Goal: Task Accomplishment & Management: Manage account settings

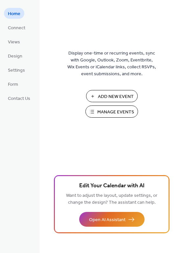
click at [125, 114] on span "Manage Events" at bounding box center [115, 112] width 37 height 7
click at [117, 113] on span "Manage Events" at bounding box center [115, 112] width 37 height 7
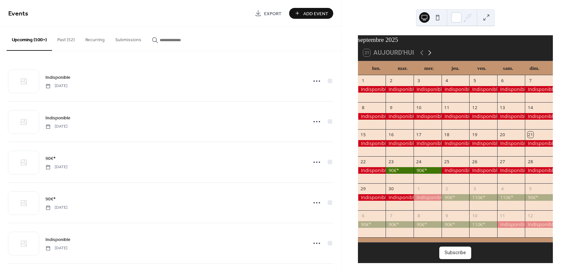
click at [430, 57] on icon at bounding box center [430, 53] width 8 height 8
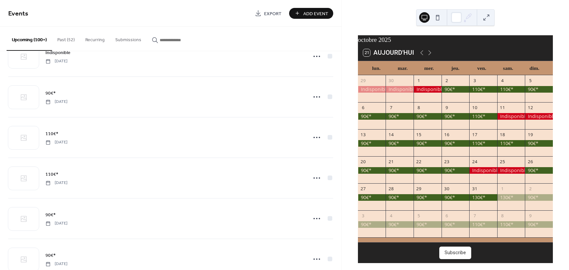
scroll to position [428, 0]
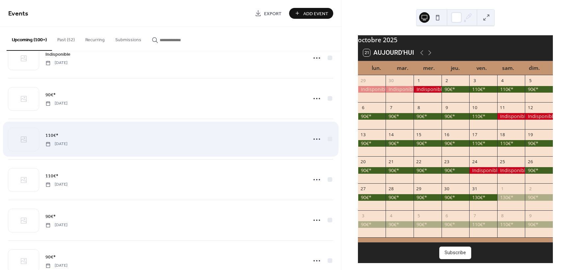
click at [53, 133] on span "110€*" at bounding box center [51, 135] width 13 height 7
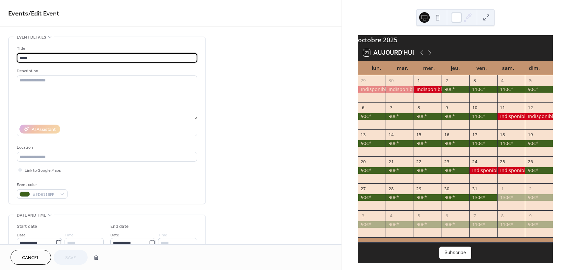
drag, startPoint x: 37, startPoint y: 58, endPoint x: 10, endPoint y: 57, distance: 27.3
click at [10, 57] on div "Title ***** Description AI Assistant Location Link to Google Maps Event color #…" at bounding box center [107, 120] width 197 height 167
drag, startPoint x: 42, startPoint y: 57, endPoint x: 9, endPoint y: 54, distance: 32.7
click at [9, 54] on div "**********" at bounding box center [107, 120] width 197 height 167
type input "**********"
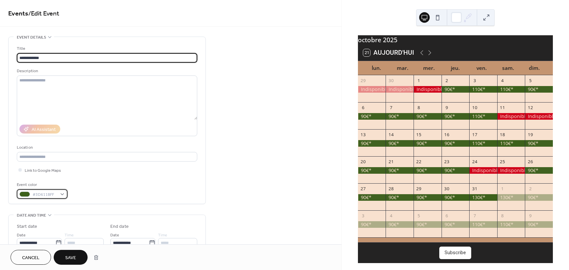
click at [64, 194] on div "#3D611BFF" at bounding box center [42, 194] width 51 height 10
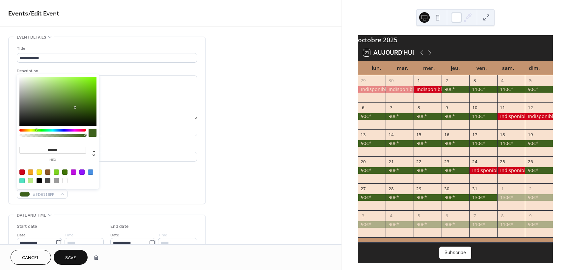
click at [24, 171] on div at bounding box center [21, 171] width 5 height 5
type input "*******"
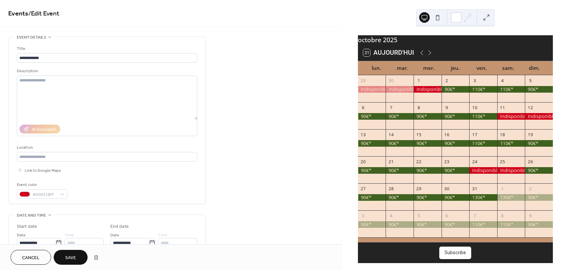
click at [73, 258] on span "Save" at bounding box center [70, 257] width 11 height 7
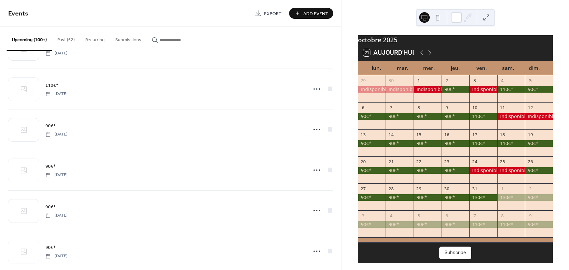
scroll to position [461, 0]
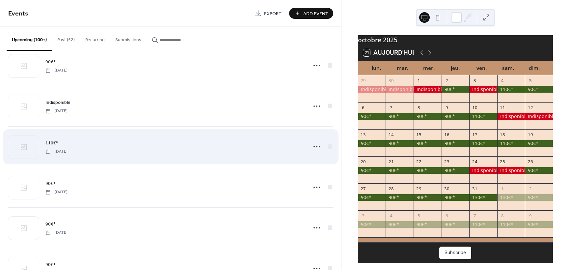
click at [50, 144] on span "110€*" at bounding box center [51, 143] width 13 height 7
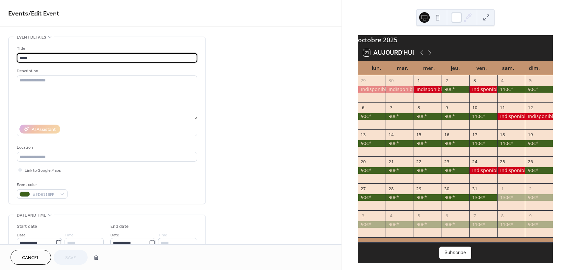
drag, startPoint x: 38, startPoint y: 57, endPoint x: -9, endPoint y: 58, distance: 47.4
click at [0, 58] on html "**********" at bounding box center [284, 135] width 569 height 270
type input "**********"
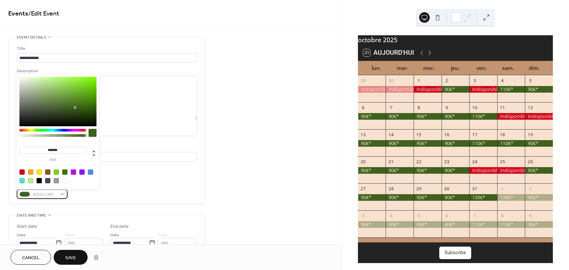
click at [63, 195] on div "#3D611BFF" at bounding box center [42, 194] width 51 height 10
click at [21, 172] on div at bounding box center [21, 171] width 5 height 5
type input "*******"
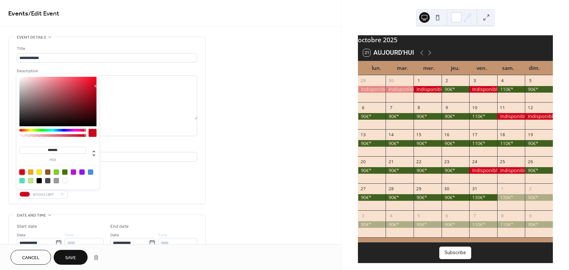
click at [69, 259] on span "Save" at bounding box center [70, 257] width 11 height 7
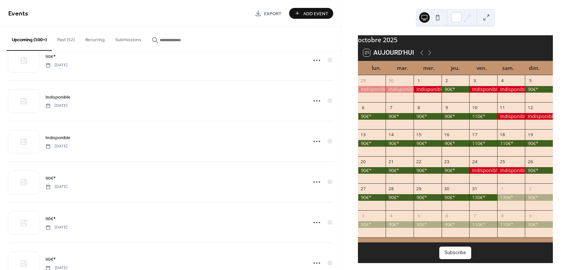
scroll to position [494, 0]
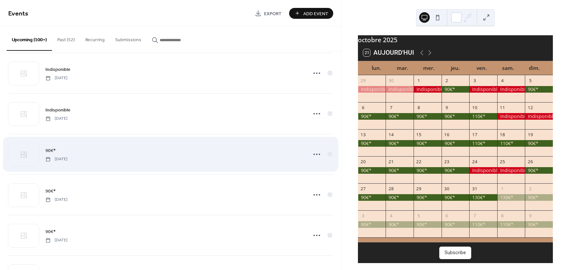
click at [51, 150] on span "90€*" at bounding box center [50, 150] width 10 height 7
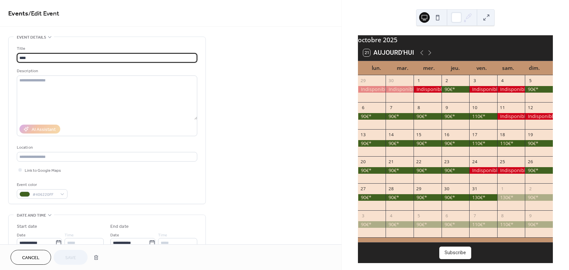
drag, startPoint x: 34, startPoint y: 58, endPoint x: 13, endPoint y: 55, distance: 20.7
click at [13, 55] on div "Title **** Description AI Assistant Location Link to Google Maps Event color #4…" at bounding box center [107, 120] width 197 height 167
type input "**********"
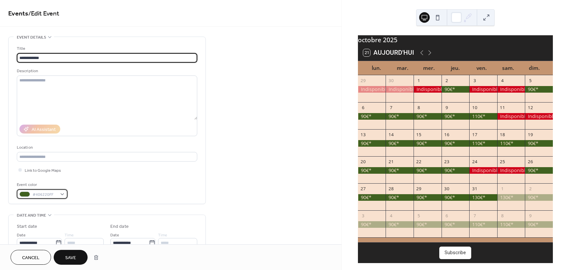
click at [62, 194] on div "#406220FF" at bounding box center [42, 194] width 51 height 10
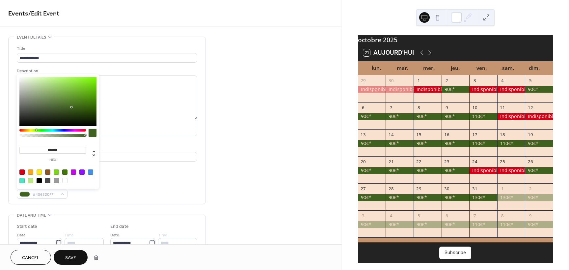
click at [21, 171] on div at bounding box center [21, 171] width 5 height 5
type input "*******"
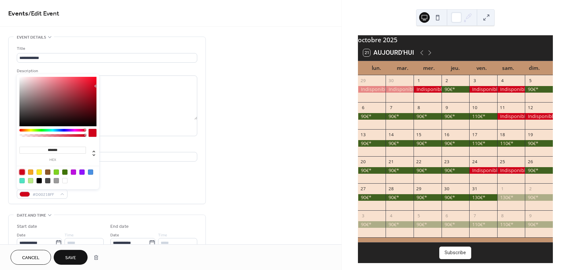
click at [74, 261] on span "Save" at bounding box center [70, 257] width 11 height 7
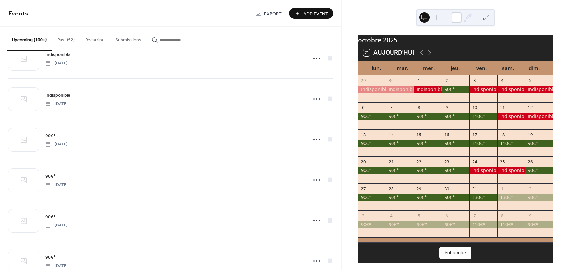
scroll to position [560, 0]
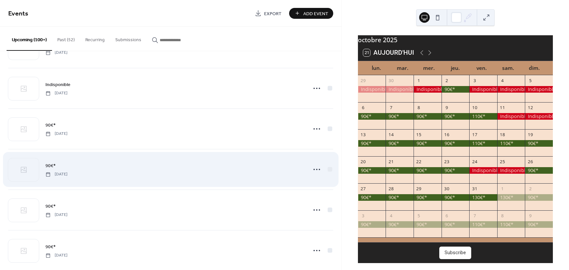
click at [49, 166] on span "90€*" at bounding box center [50, 165] width 10 height 7
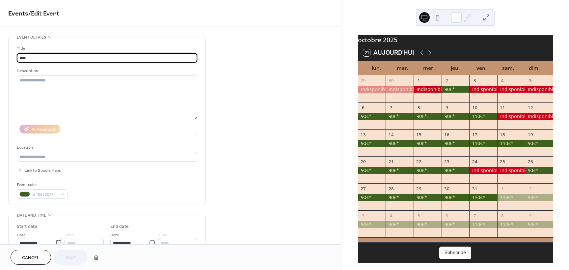
drag, startPoint x: 33, startPoint y: 57, endPoint x: 9, endPoint y: 58, distance: 24.0
click at [9, 58] on div "Title **** Description AI Assistant Location Link to Google Maps Event color #4…" at bounding box center [107, 120] width 197 height 167
type input "**********"
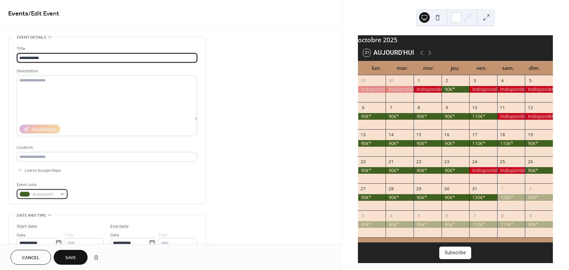
click at [64, 195] on div "#406220FF" at bounding box center [42, 194] width 51 height 10
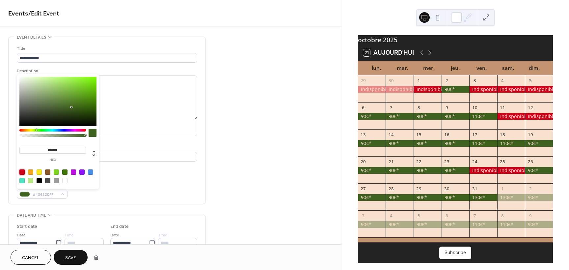
click at [23, 171] on div at bounding box center [21, 171] width 5 height 5
type input "*******"
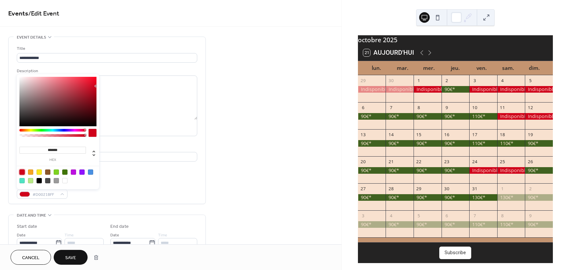
click at [71, 258] on span "Save" at bounding box center [70, 257] width 11 height 7
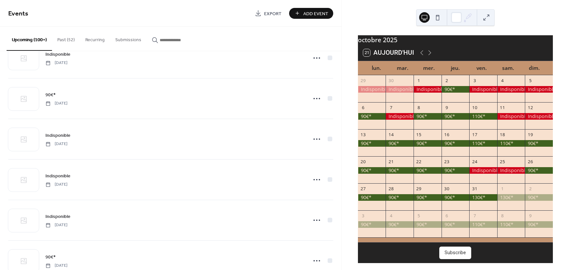
scroll to position [625, 0]
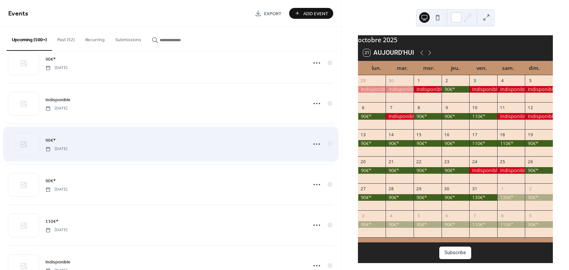
click at [49, 141] on span "90€*" at bounding box center [50, 140] width 10 height 7
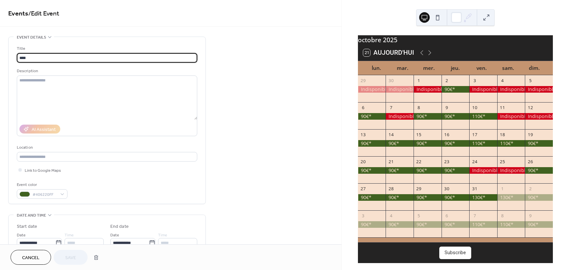
drag, startPoint x: 30, startPoint y: 56, endPoint x: 7, endPoint y: 56, distance: 23.0
click at [7, 56] on div "**********" at bounding box center [170, 238] width 341 height 403
type input "**********"
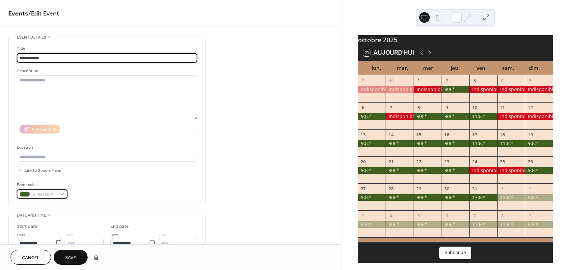
click at [63, 195] on div "#406220FF" at bounding box center [42, 194] width 51 height 10
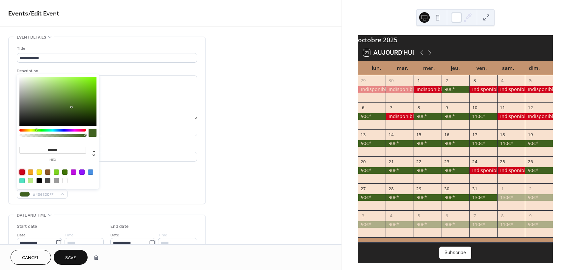
click at [22, 173] on div at bounding box center [21, 171] width 5 height 5
type input "*******"
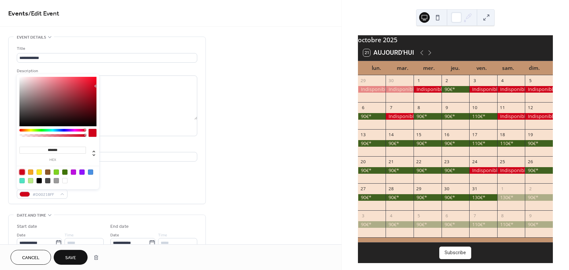
click at [73, 255] on span "Save" at bounding box center [70, 257] width 11 height 7
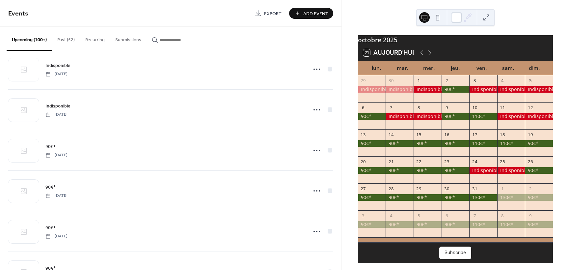
scroll to position [823, 0]
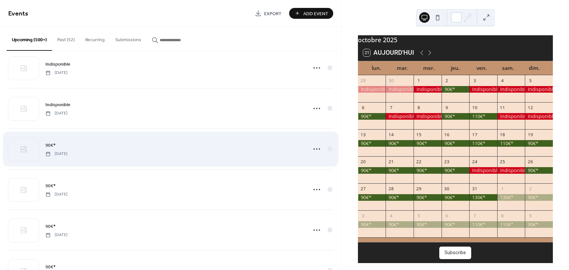
click at [48, 145] on span "90€*" at bounding box center [50, 145] width 10 height 7
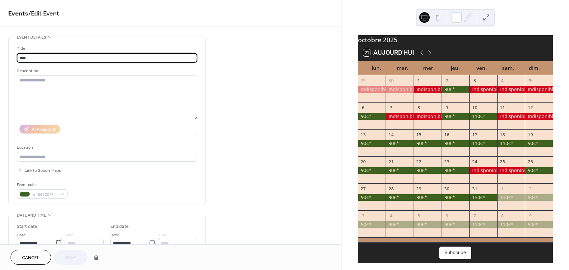
drag, startPoint x: 33, startPoint y: 56, endPoint x: -5, endPoint y: 59, distance: 38.3
click at [0, 59] on html "**********" at bounding box center [284, 135] width 569 height 270
type input "**********"
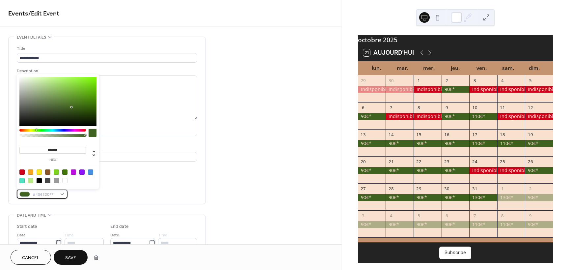
click at [63, 193] on div "#406220FF" at bounding box center [42, 194] width 51 height 10
click at [24, 170] on div at bounding box center [21, 171] width 5 height 5
type input "*******"
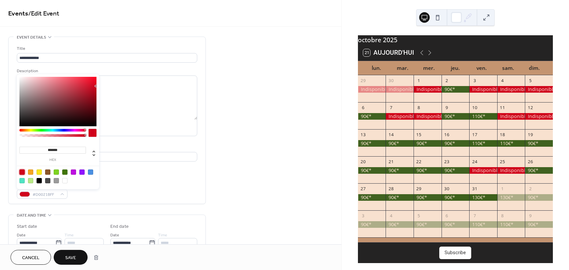
click at [79, 260] on button "Save" at bounding box center [71, 257] width 34 height 15
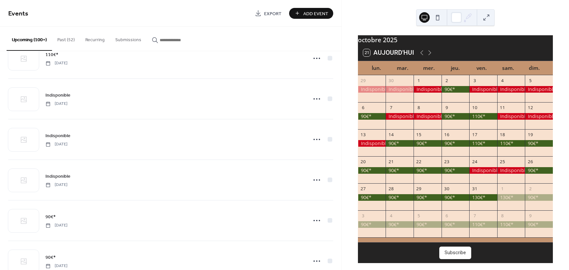
scroll to position [823, 0]
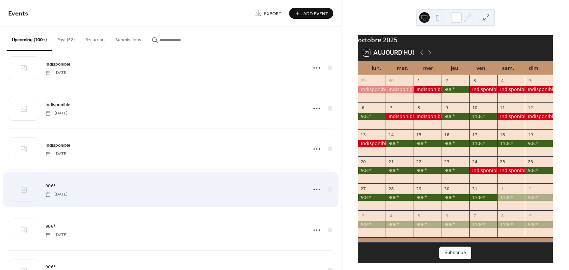
click at [47, 186] on span "90€*" at bounding box center [50, 185] width 10 height 7
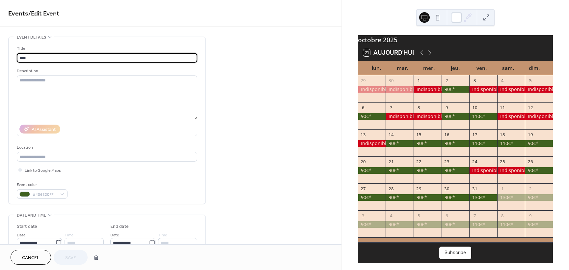
drag, startPoint x: 31, startPoint y: 58, endPoint x: 16, endPoint y: 60, distance: 14.9
click at [16, 60] on div "Title **** Description AI Assistant Location Link to Google Maps Event color #4…" at bounding box center [107, 120] width 197 height 167
type input "**********"
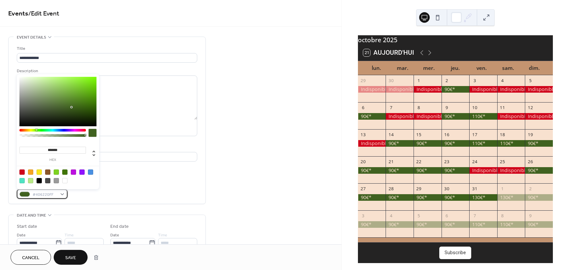
click at [62, 194] on div "#406220FF" at bounding box center [42, 194] width 51 height 10
click at [21, 172] on div at bounding box center [21, 171] width 5 height 5
type input "*******"
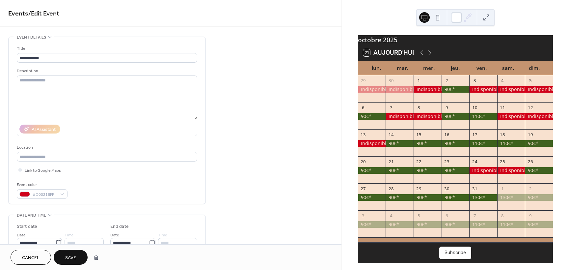
click at [72, 256] on span "Save" at bounding box center [70, 257] width 11 height 7
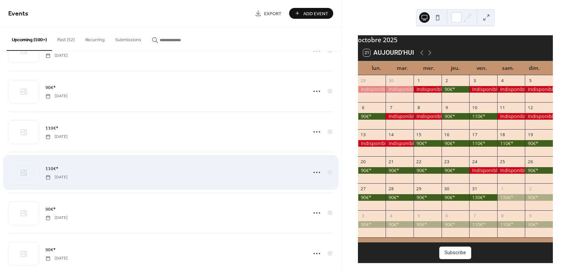
scroll to position [1015, 0]
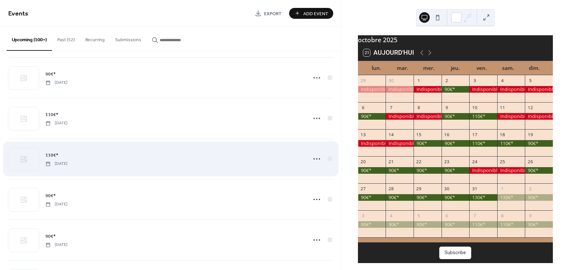
click at [48, 155] on span "110€*" at bounding box center [51, 155] width 13 height 7
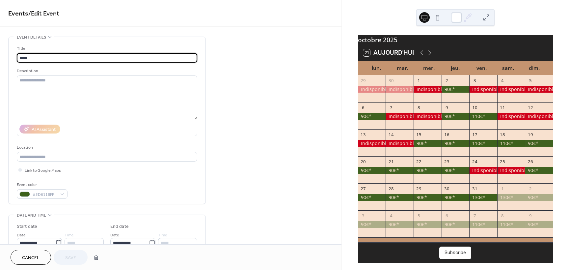
drag, startPoint x: 42, startPoint y: 58, endPoint x: 13, endPoint y: 55, distance: 29.4
click at [13, 55] on div "Title ***** Description AI Assistant Location Link to Google Maps Event color #…" at bounding box center [107, 120] width 197 height 167
type input "**********"
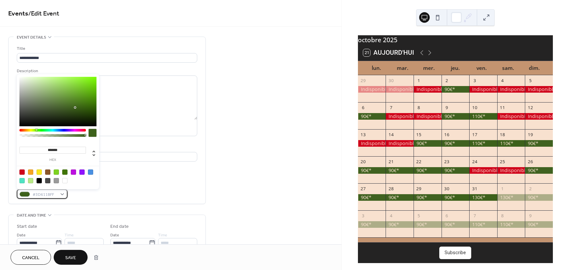
click at [64, 194] on div "#3D611BFF" at bounding box center [42, 194] width 51 height 10
click at [23, 172] on div at bounding box center [21, 171] width 5 height 5
type input "*******"
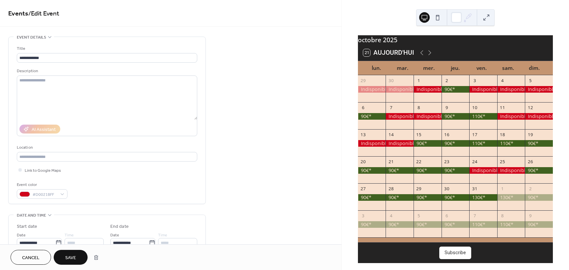
click at [69, 257] on span "Save" at bounding box center [70, 257] width 11 height 7
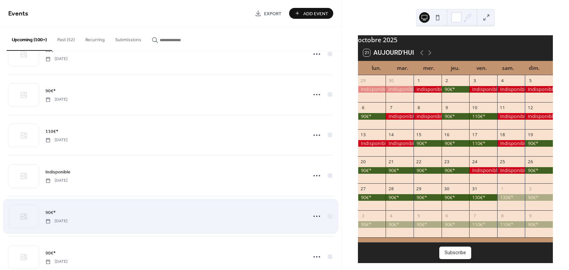
scroll to position [1015, 0]
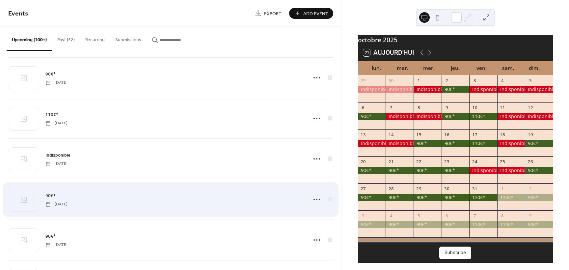
click at [49, 195] on span "90€*" at bounding box center [50, 195] width 10 height 7
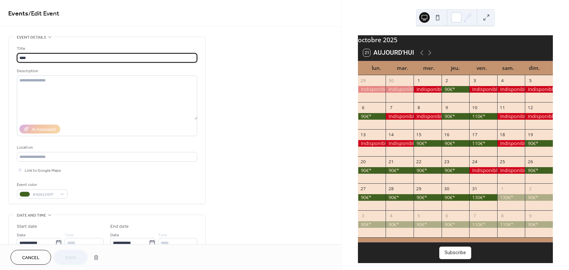
scroll to position [0, 0]
drag, startPoint x: 41, startPoint y: 60, endPoint x: 5, endPoint y: 61, distance: 36.6
click at [5, 61] on div "**********" at bounding box center [170, 238] width 341 height 403
type input "**********"
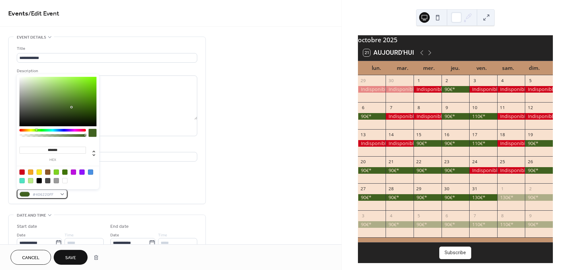
scroll to position [0, 0]
click at [63, 195] on div "#406220FF" at bounding box center [42, 194] width 51 height 10
click at [24, 173] on div at bounding box center [21, 171] width 5 height 5
type input "*******"
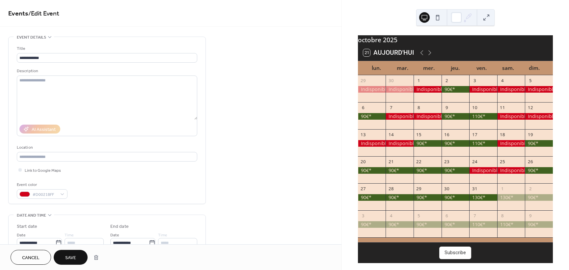
click at [74, 259] on span "Save" at bounding box center [70, 257] width 11 height 7
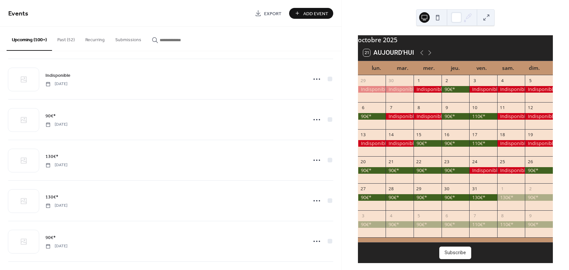
scroll to position [1147, 0]
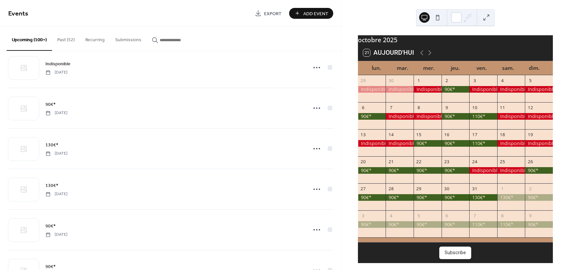
click at [62, 41] on button "Past (52)" at bounding box center [66, 38] width 28 height 23
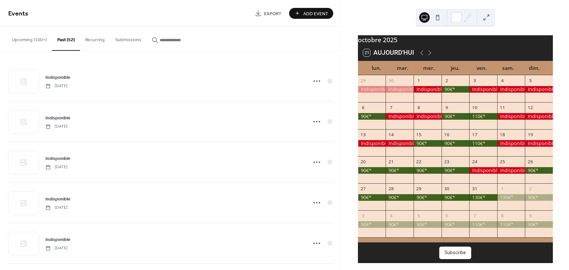
click at [32, 41] on button "Upcoming (100+)" at bounding box center [29, 38] width 45 height 23
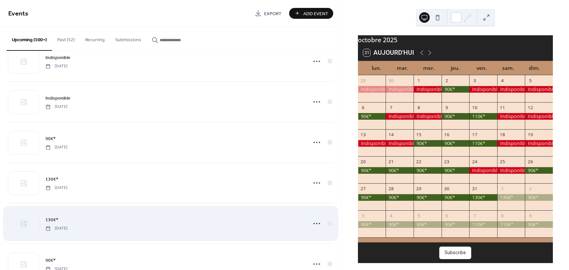
scroll to position [1081, 0]
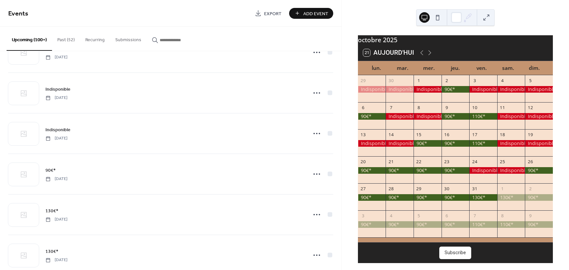
click at [93, 41] on button "Recurring" at bounding box center [95, 38] width 30 height 23
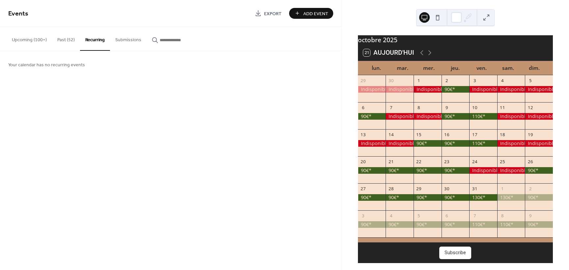
click at [123, 40] on button "Submissions" at bounding box center [128, 38] width 37 height 23
click at [33, 40] on button "Upcoming (100+)" at bounding box center [29, 38] width 45 height 23
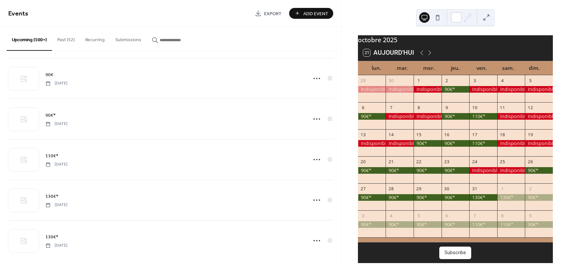
scroll to position [2716, 0]
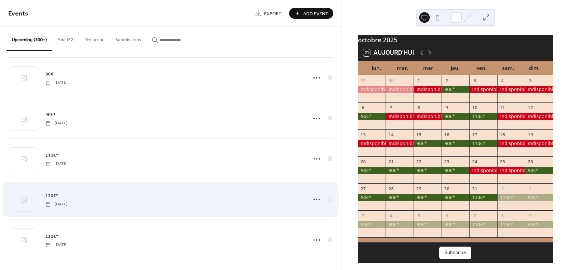
click at [51, 196] on span "130€*" at bounding box center [51, 195] width 13 height 7
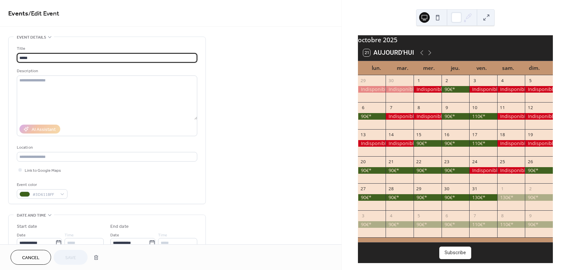
drag, startPoint x: 35, startPoint y: 58, endPoint x: 12, endPoint y: 55, distance: 23.3
click at [12, 55] on div "Title ***** Description AI Assistant Location Link to Google Maps Event color #…" at bounding box center [107, 120] width 197 height 167
type input "**********"
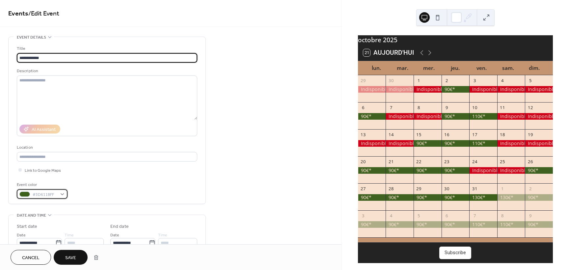
click at [64, 196] on div "#3D611BFF" at bounding box center [42, 194] width 51 height 10
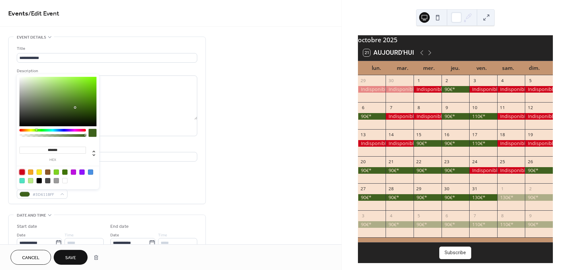
click at [22, 171] on div at bounding box center [21, 171] width 5 height 5
type input "*******"
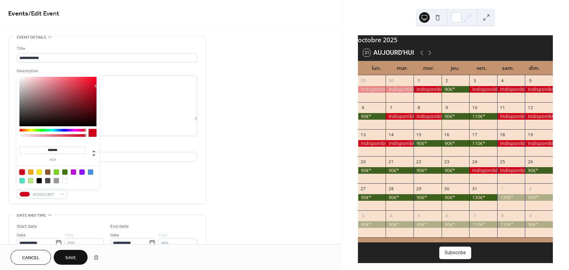
click at [75, 259] on span "Save" at bounding box center [70, 257] width 11 height 7
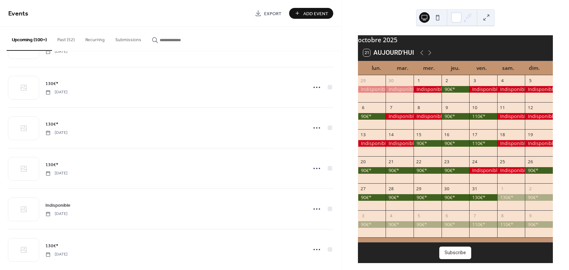
scroll to position [2716, 0]
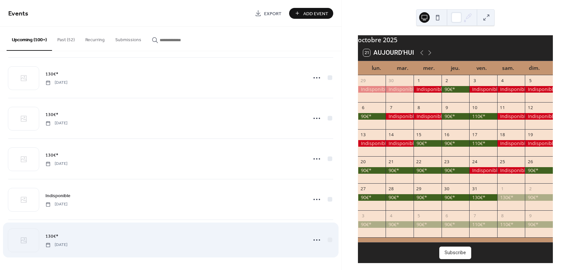
click at [50, 237] on span "130€*" at bounding box center [51, 236] width 13 height 7
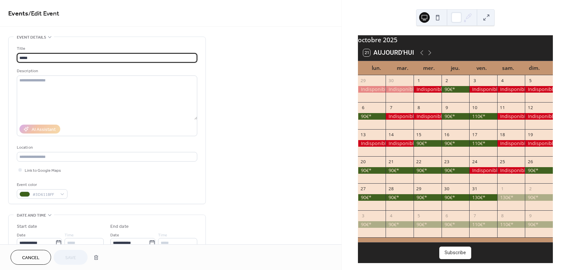
drag, startPoint x: 34, startPoint y: 58, endPoint x: 10, endPoint y: 57, distance: 24.4
click at [10, 57] on div "Title ***** Description AI Assistant Location Link to Google Maps Event color #…" at bounding box center [107, 120] width 197 height 167
type input "**********"
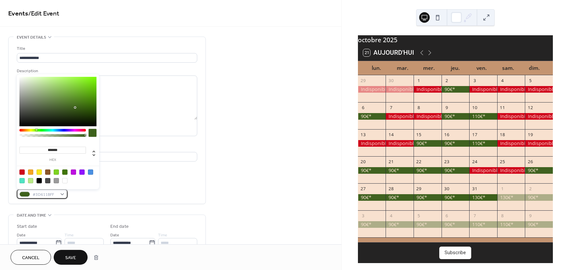
click at [64, 195] on div "#3D611BFF" at bounding box center [42, 194] width 51 height 10
click at [21, 171] on div at bounding box center [21, 171] width 5 height 5
type input "*******"
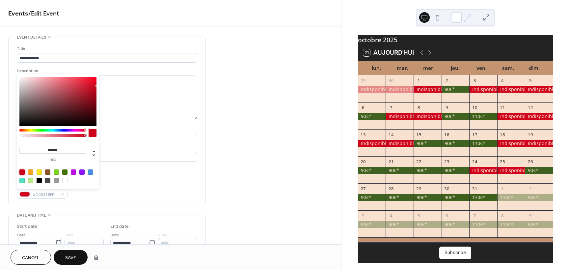
click at [67, 258] on span "Save" at bounding box center [70, 257] width 11 height 7
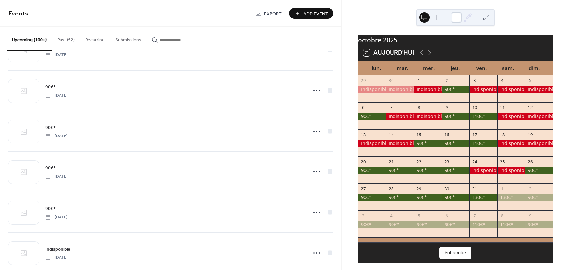
scroll to position [1180, 0]
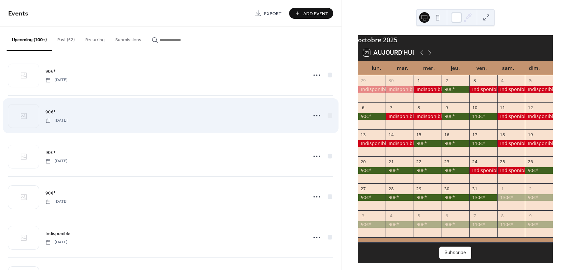
click at [50, 109] on span "90€*" at bounding box center [50, 112] width 10 height 7
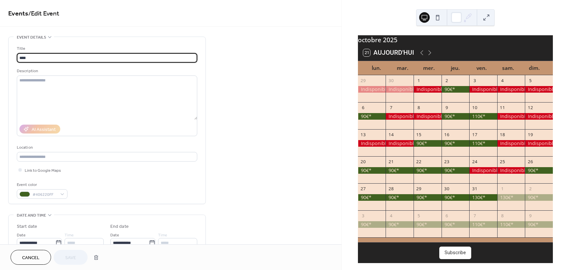
scroll to position [0, 0]
drag, startPoint x: 34, startPoint y: 62, endPoint x: 3, endPoint y: 61, distance: 31.6
click at [3, 61] on div "**********" at bounding box center [170, 238] width 341 height 403
type input "**********"
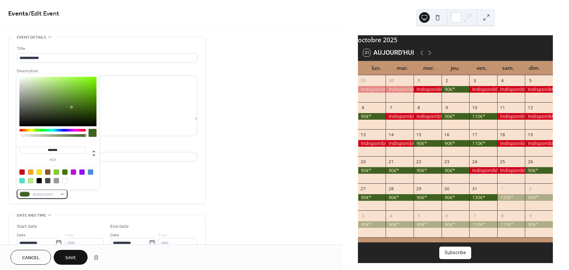
click at [61, 195] on div "#406220FF" at bounding box center [42, 194] width 51 height 10
click at [22, 171] on div at bounding box center [21, 171] width 5 height 5
type input "*******"
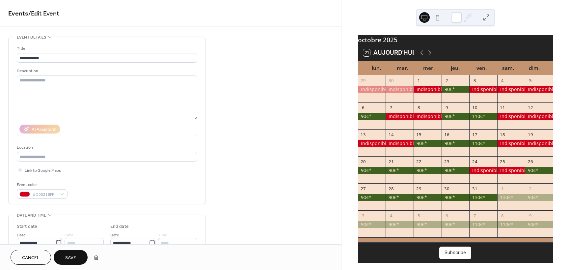
click at [70, 259] on span "Save" at bounding box center [70, 257] width 11 height 7
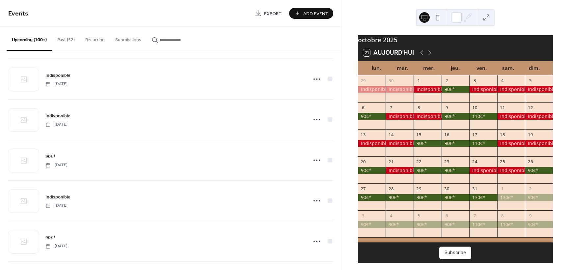
scroll to position [1147, 0]
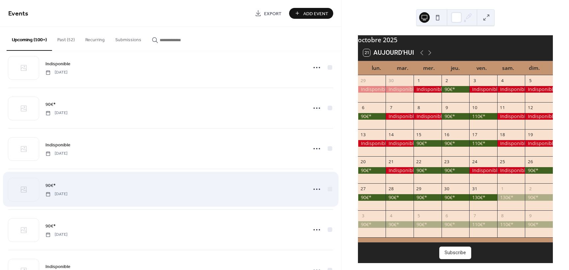
click at [51, 185] on span "90€*" at bounding box center [50, 185] width 10 height 7
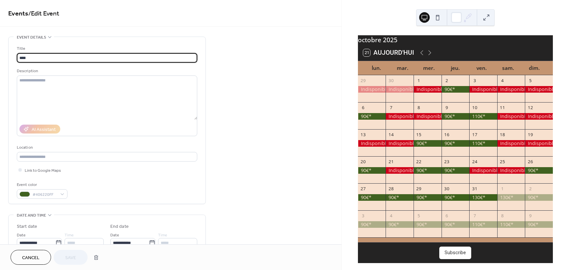
drag, startPoint x: 33, startPoint y: 58, endPoint x: 15, endPoint y: 57, distance: 17.8
click at [15, 57] on div "Title **** Description AI Assistant Location Link to Google Maps Event color #4…" at bounding box center [107, 120] width 197 height 167
type input "**********"
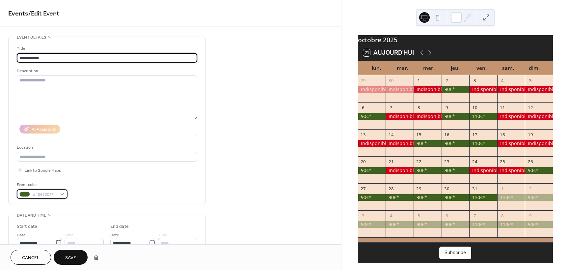
click at [63, 196] on div "#406220FF" at bounding box center [42, 194] width 51 height 10
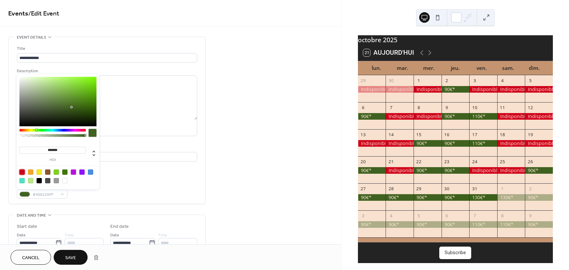
click at [23, 170] on div at bounding box center [21, 171] width 5 height 5
type input "*******"
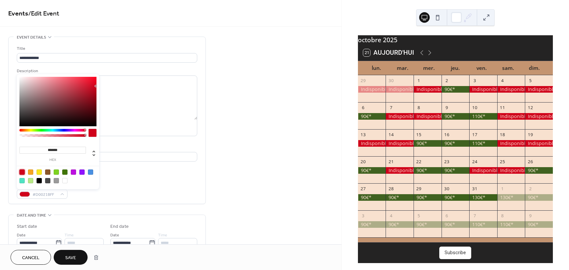
click at [67, 260] on span "Save" at bounding box center [70, 257] width 11 height 7
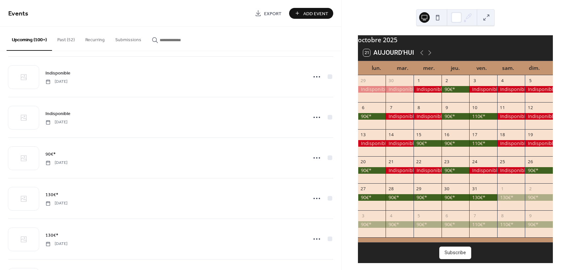
scroll to position [1103, 0]
click at [65, 40] on button "Past (52)" at bounding box center [66, 38] width 28 height 23
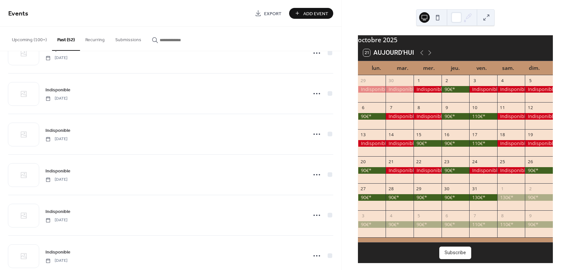
scroll to position [1501, 0]
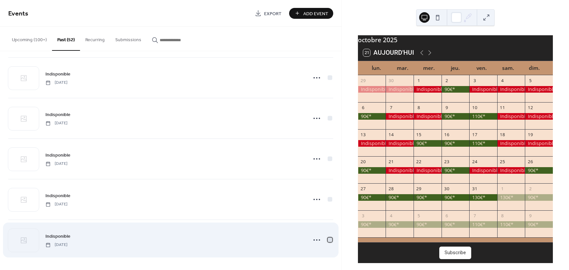
click at [329, 241] on div at bounding box center [330, 239] width 5 height 5
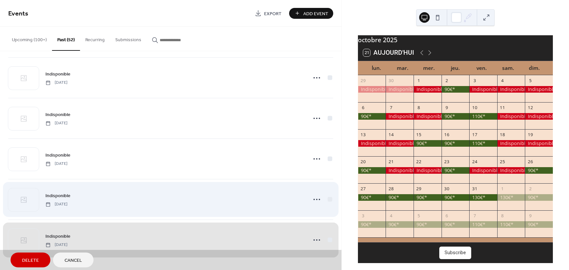
click at [329, 199] on div "Indisponible Saturday, August 2, 2025" at bounding box center [170, 199] width 325 height 40
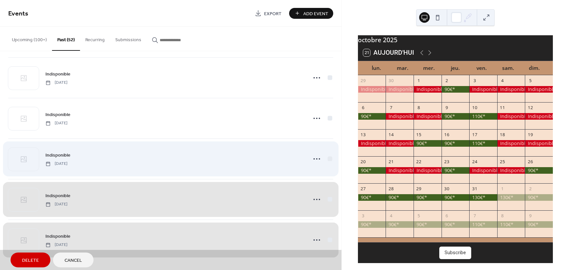
drag, startPoint x: 328, startPoint y: 159, endPoint x: 327, endPoint y: 140, distance: 19.8
click at [329, 159] on div "Indisponible Sunday, August 3, 2025" at bounding box center [170, 158] width 325 height 40
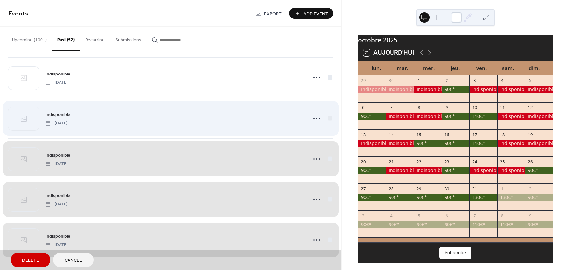
click at [330, 118] on div "Indisponible Monday, August 4, 2025" at bounding box center [170, 118] width 325 height 40
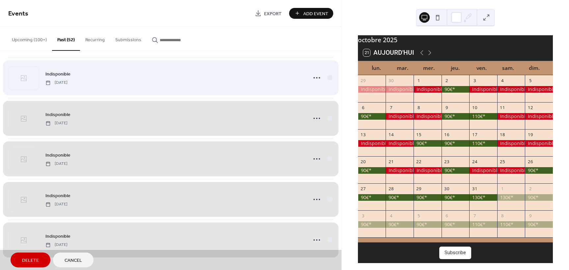
click at [328, 77] on div "Indisponible Tuesday, August 5, 2025" at bounding box center [170, 77] width 325 height 40
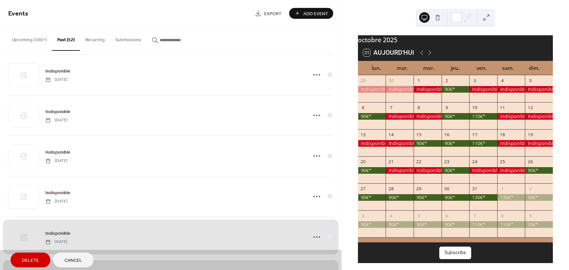
scroll to position [1337, 0]
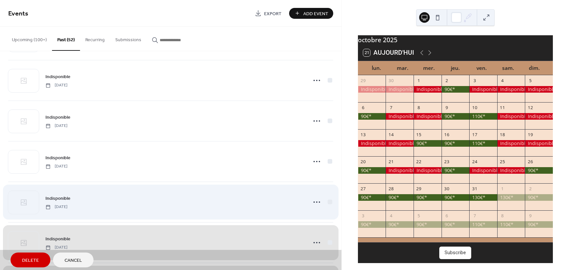
click at [329, 201] on div "Indisponible Wednesday, August 6, 2025" at bounding box center [170, 201] width 325 height 40
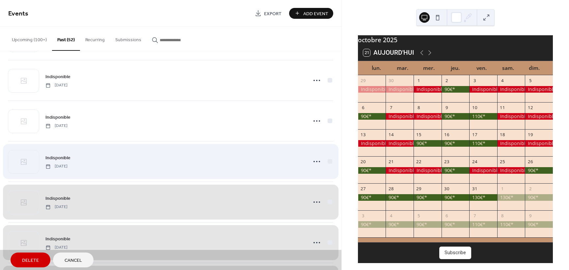
click at [328, 163] on div "Indisponible Thursday, August 7, 2025" at bounding box center [170, 161] width 325 height 40
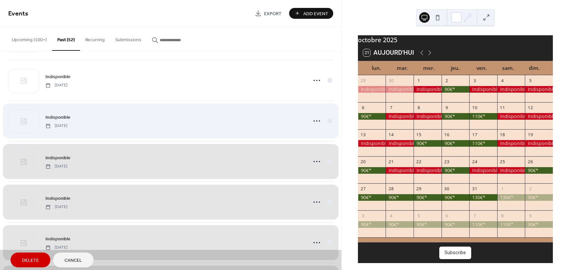
click at [329, 120] on div "Indisponible Friday, August 8, 2025" at bounding box center [170, 120] width 325 height 40
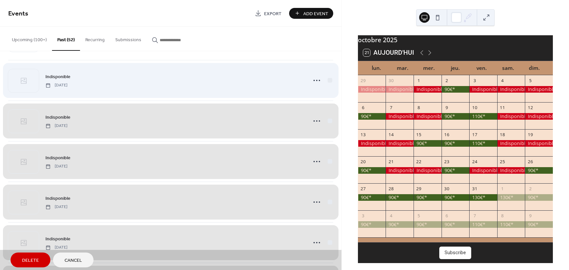
click at [329, 81] on div "Indisponible Saturday, August 9, 2025" at bounding box center [170, 80] width 325 height 40
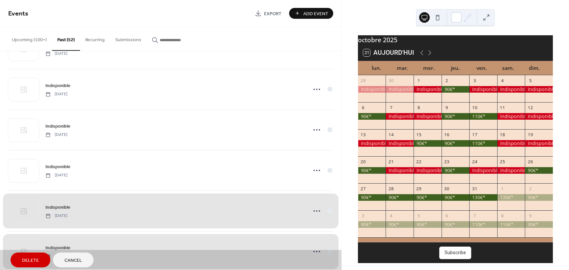
scroll to position [1205, 0]
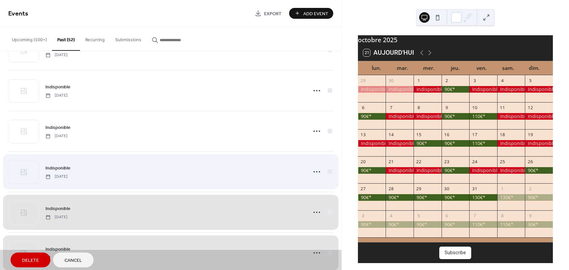
click at [328, 170] on div "Indisponible Sunday, August 10, 2025" at bounding box center [170, 171] width 325 height 40
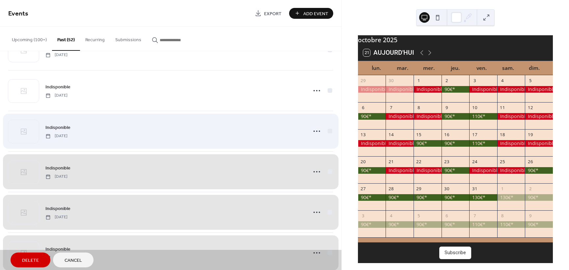
click at [328, 130] on div "Indisponible Monday, August 11, 2025" at bounding box center [170, 131] width 325 height 40
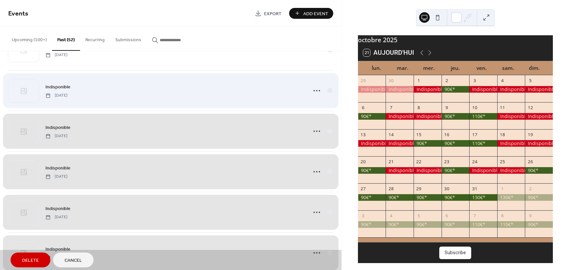
click at [328, 90] on div "Indisponible Tuesday, August 12, 2025" at bounding box center [170, 90] width 325 height 40
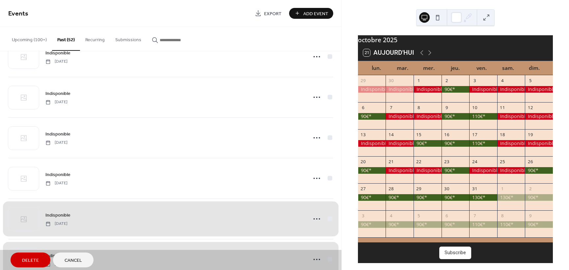
scroll to position [1073, 0]
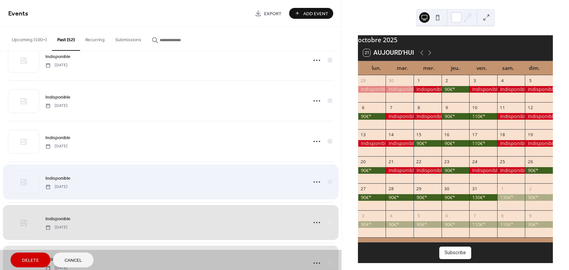
click at [329, 180] on div "Indisponible Saturday, August 23, 2025" at bounding box center [170, 181] width 325 height 40
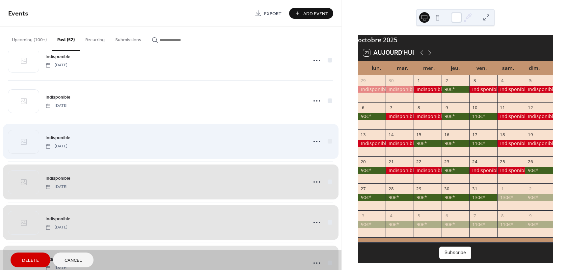
click at [328, 139] on div "Indisponible Sunday, August 24, 2025" at bounding box center [170, 141] width 325 height 40
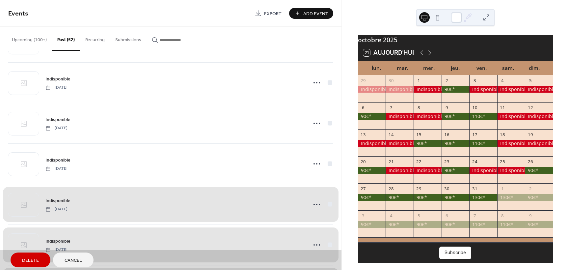
scroll to position [1008, 0]
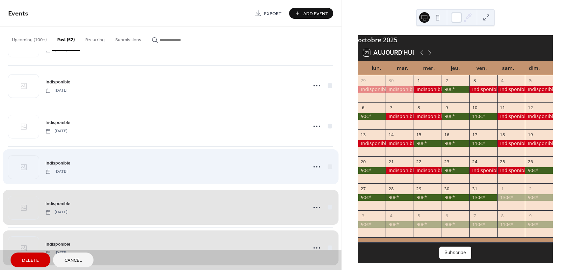
click at [328, 167] on div "Indisponible Monday, August 25, 2025" at bounding box center [170, 166] width 325 height 40
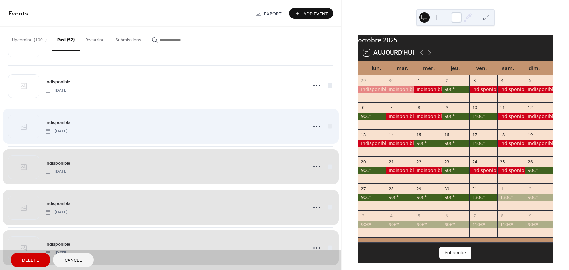
click at [329, 125] on div "Indisponible Tuesday, August 26, 2025" at bounding box center [170, 126] width 325 height 40
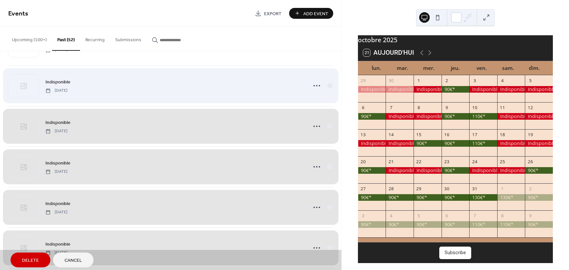
click at [327, 85] on div "Indisponible Wednesday, August 27, 2025" at bounding box center [170, 85] width 325 height 40
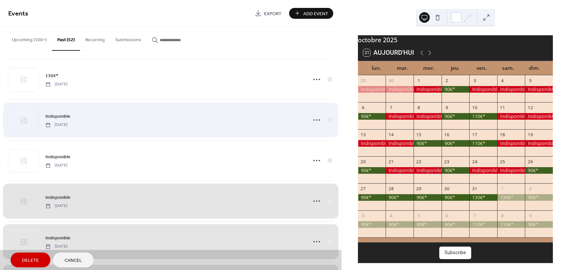
scroll to position [876, 0]
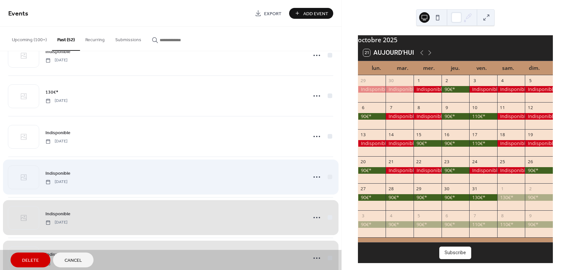
click at [328, 177] on div "Indisponible Thursday, August 28, 2025" at bounding box center [170, 176] width 325 height 40
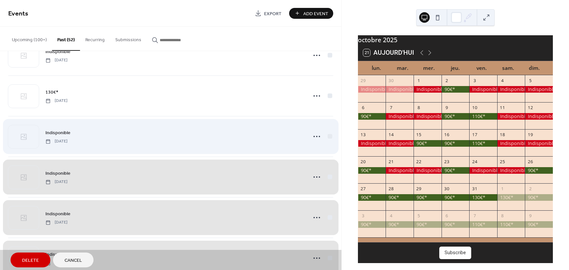
click at [328, 137] on div "Indisponible Friday, August 29, 2025" at bounding box center [170, 136] width 325 height 40
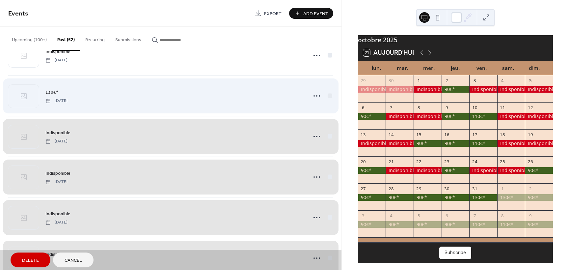
click at [328, 93] on div "130€* Saturday, August 30, 2025" at bounding box center [170, 95] width 325 height 40
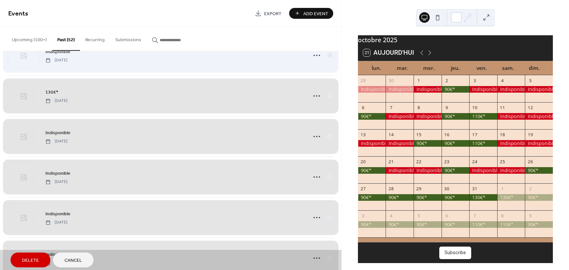
click at [329, 54] on div "Indisponible Sunday, August 31, 2025" at bounding box center [170, 55] width 325 height 40
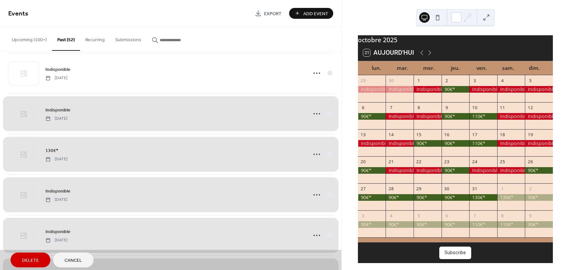
scroll to position [810, 0]
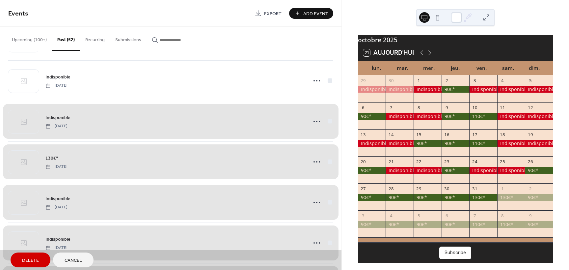
click at [28, 261] on span "Delete" at bounding box center [30, 260] width 17 height 7
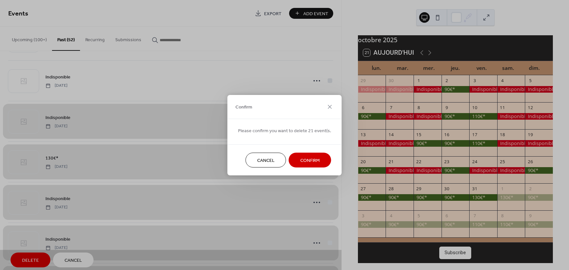
click at [314, 163] on span "Confirm" at bounding box center [309, 160] width 19 height 7
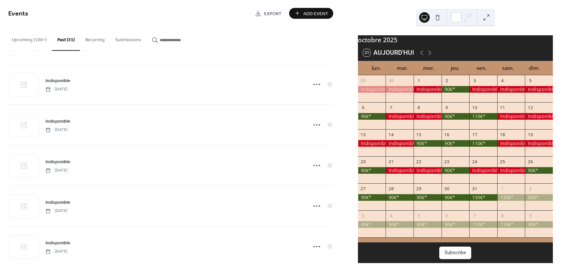
scroll to position [651, 0]
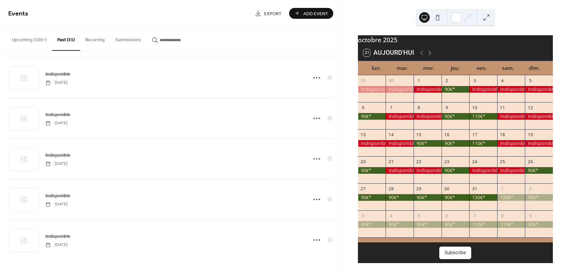
click at [25, 39] on button "Upcoming (100+)" at bounding box center [29, 38] width 45 height 23
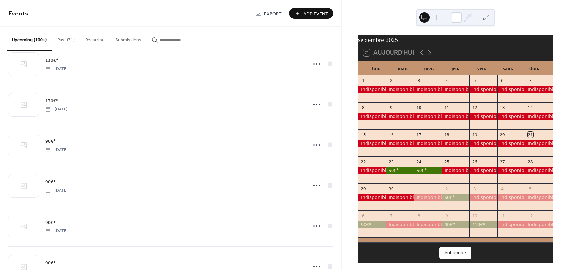
scroll to position [1246, 0]
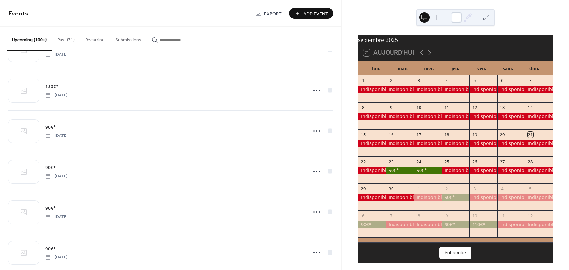
click at [137, 39] on button "Submissions" at bounding box center [128, 38] width 37 height 23
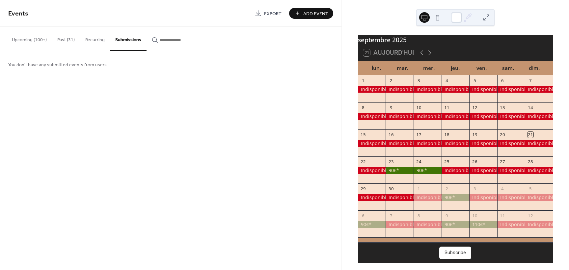
click at [96, 41] on button "Recurring" at bounding box center [95, 38] width 30 height 23
click at [59, 38] on button "Past (31)" at bounding box center [66, 38] width 28 height 23
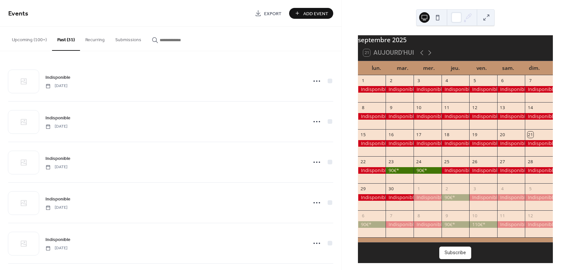
click at [27, 40] on button "Upcoming (100+)" at bounding box center [29, 38] width 45 height 23
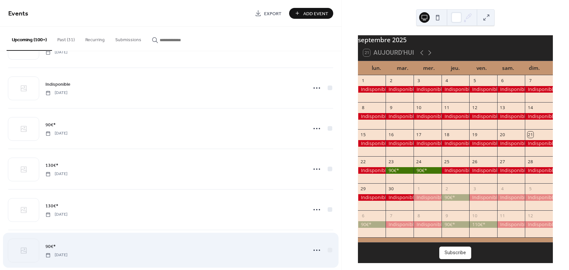
scroll to position [1081, 0]
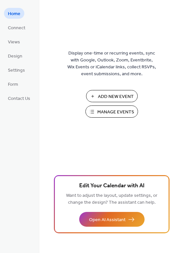
click at [99, 116] on span "Manage Events" at bounding box center [115, 112] width 37 height 7
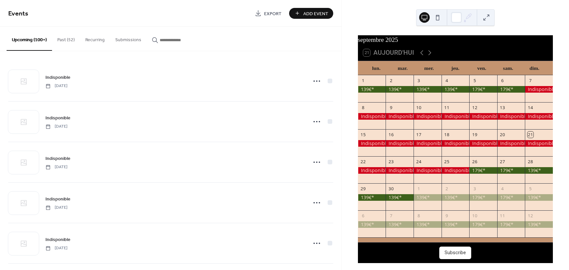
click at [67, 40] on button "Past (52)" at bounding box center [66, 38] width 28 height 23
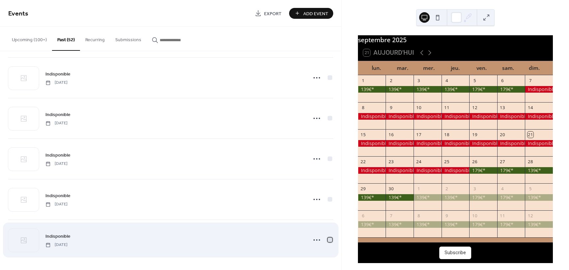
click at [328, 240] on div at bounding box center [330, 239] width 5 height 5
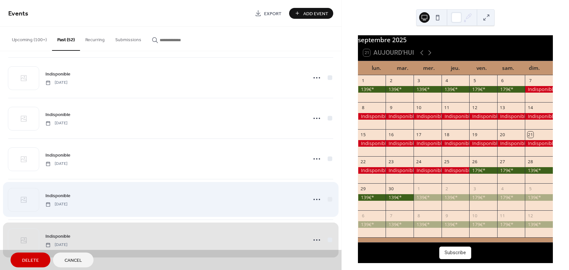
click at [327, 201] on div "Indisponible Saturday, August 2, 2025" at bounding box center [170, 199] width 325 height 40
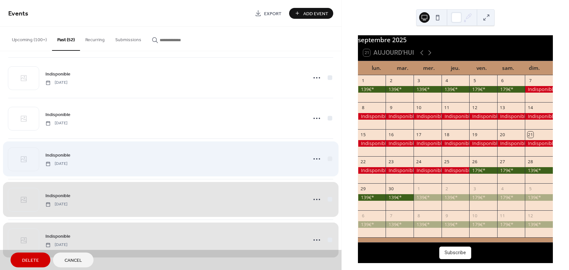
click at [327, 156] on div "Indisponible Sunday, August 3, 2025" at bounding box center [170, 158] width 325 height 40
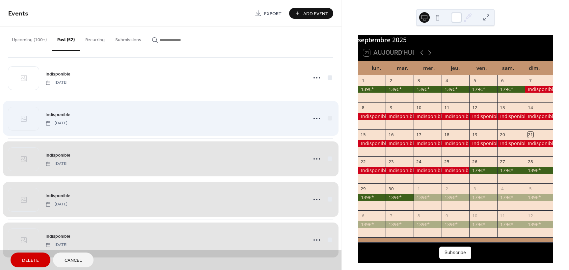
click at [328, 119] on div "Indisponible Monday, August 4, 2025" at bounding box center [170, 118] width 325 height 40
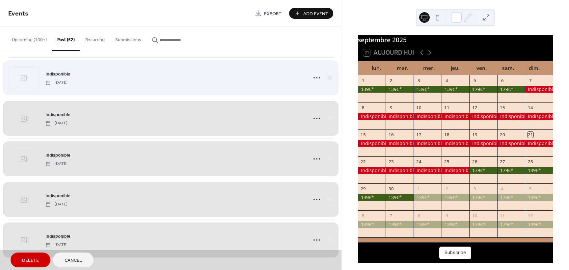
click at [327, 79] on div "Indisponible Tuesday, August 5, 2025" at bounding box center [170, 77] width 325 height 40
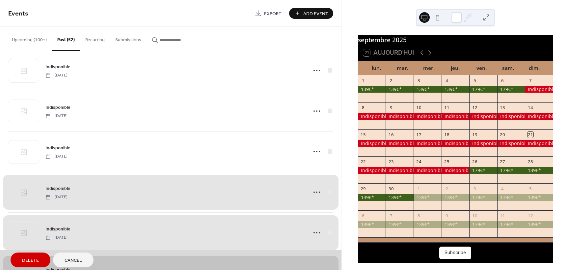
scroll to position [1370, 0]
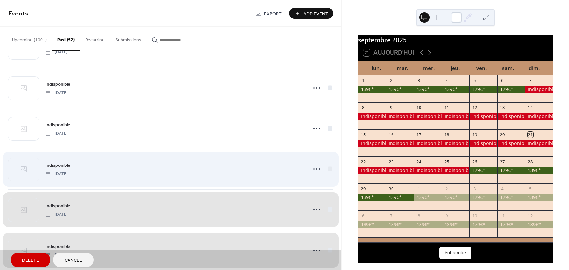
click at [329, 170] on div "Indisponible Wednesday, August 6, 2025" at bounding box center [170, 168] width 325 height 40
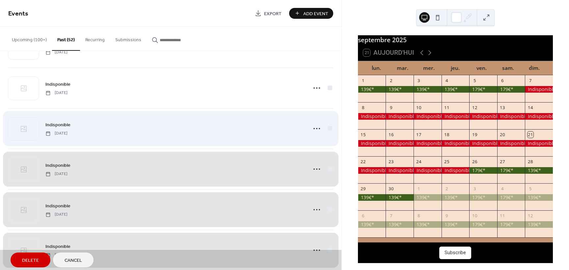
click at [328, 128] on div "Indisponible Thursday, August 7, 2025" at bounding box center [170, 128] width 325 height 40
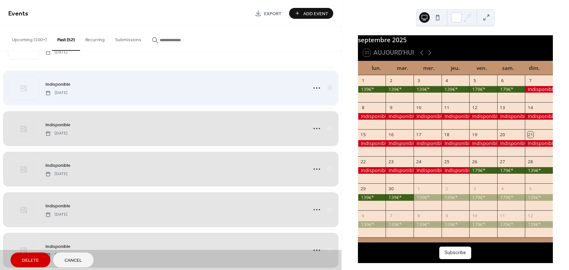
click at [327, 90] on div "Indisponible Friday, August 8, 2025" at bounding box center [170, 87] width 325 height 40
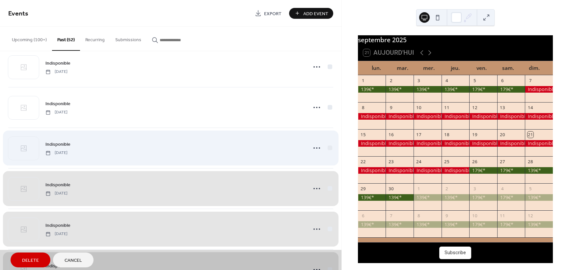
scroll to position [1238, 0]
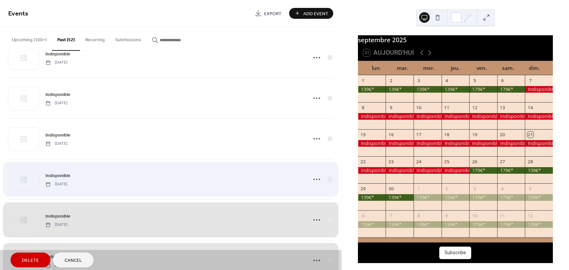
drag, startPoint x: 328, startPoint y: 177, endPoint x: 328, endPoint y: 166, distance: 11.2
click at [328, 177] on div "Indisponible Saturday, August 9, 2025" at bounding box center [170, 179] width 325 height 40
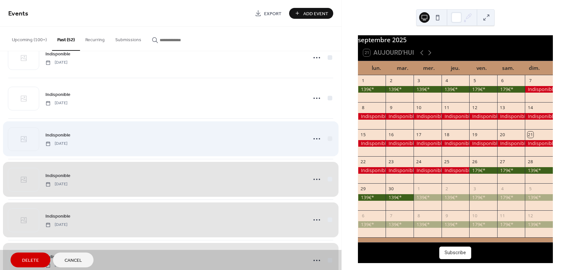
click at [327, 138] on div "Indisponible Sunday, August 10, 2025" at bounding box center [170, 138] width 325 height 40
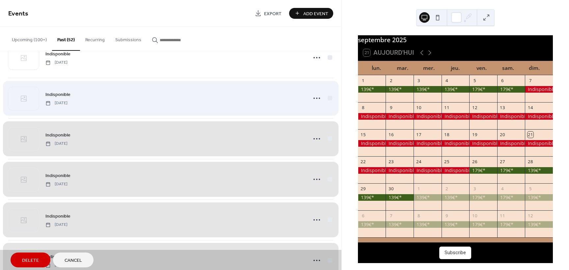
click at [327, 99] on div "Indisponible Monday, August 11, 2025" at bounding box center [170, 98] width 325 height 40
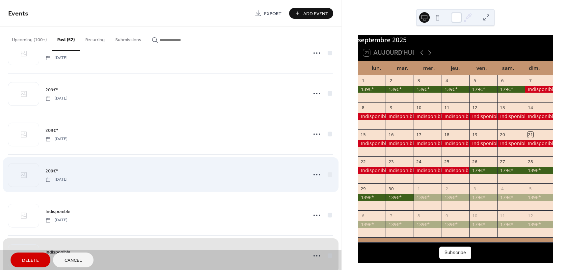
scroll to position [1073, 0]
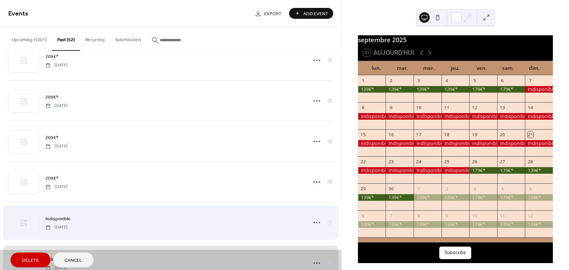
click at [328, 221] on div "Indisponible Tuesday, August 12, 2025" at bounding box center [170, 222] width 325 height 40
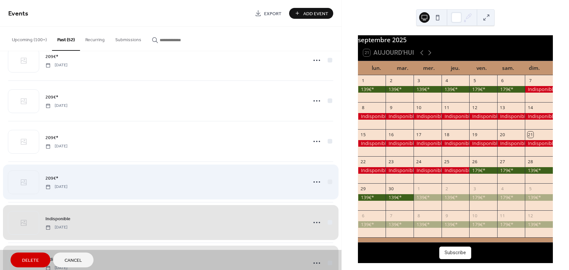
click at [328, 181] on div "209€* Saturday, August 23, 2025" at bounding box center [170, 181] width 325 height 40
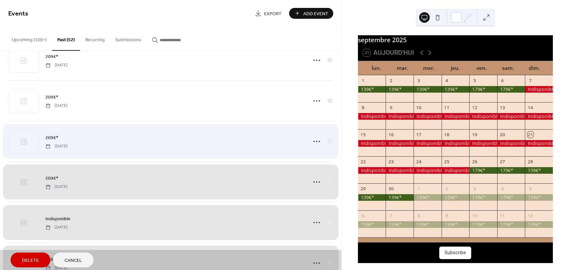
click at [328, 141] on div "209€* Sunday, August 24, 2025" at bounding box center [170, 141] width 325 height 40
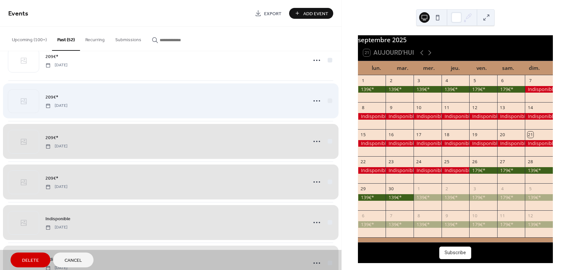
click at [329, 100] on div "209€* Monday, August 25, 2025" at bounding box center [170, 100] width 325 height 40
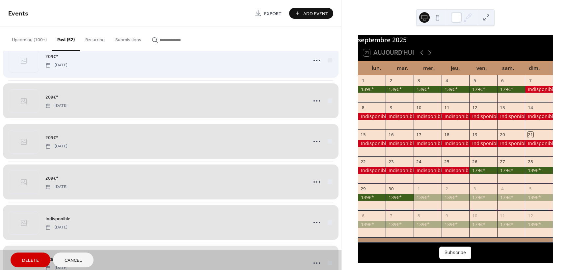
click at [328, 64] on div "209€* Tuesday, August 26, 2025" at bounding box center [170, 60] width 325 height 40
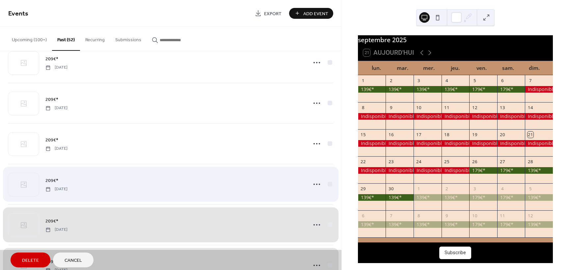
scroll to position [909, 0]
click at [329, 184] on div "209€* Wednesday, August 27, 2025" at bounding box center [170, 184] width 325 height 40
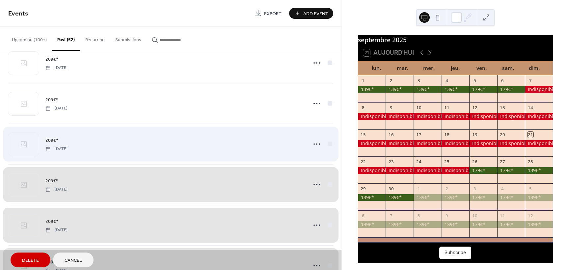
click at [328, 144] on div "209€* Thursday, August 28, 2025" at bounding box center [170, 143] width 325 height 40
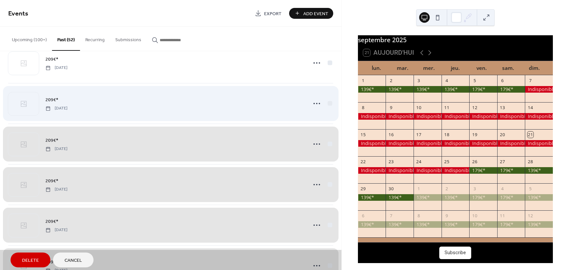
click at [328, 104] on div "209€* Friday, August 29, 2025" at bounding box center [170, 103] width 325 height 40
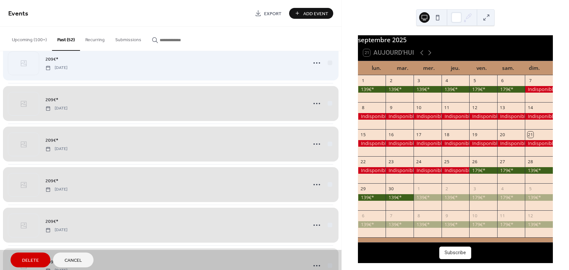
click at [326, 62] on div "209€* Saturday, August 30, 2025" at bounding box center [170, 62] width 325 height 40
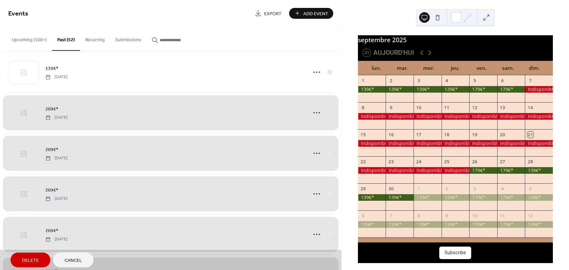
scroll to position [843, 0]
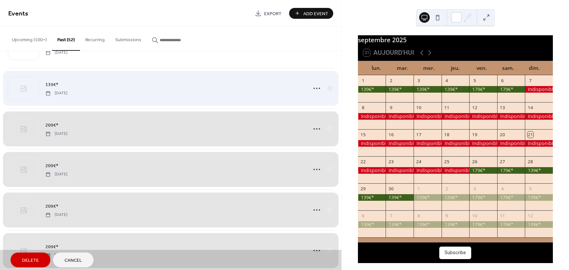
click at [328, 90] on div "139€* Sunday, August 31, 2025" at bounding box center [170, 88] width 325 height 40
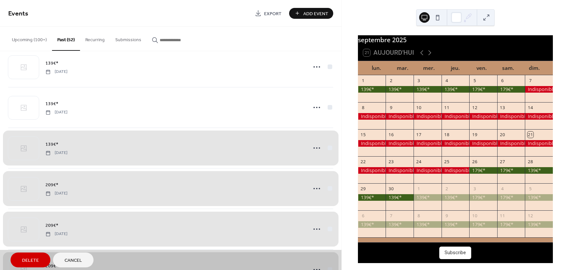
scroll to position [777, 0]
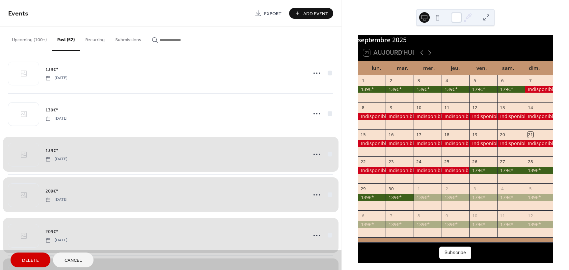
click at [31, 258] on span "Delete" at bounding box center [30, 260] width 17 height 7
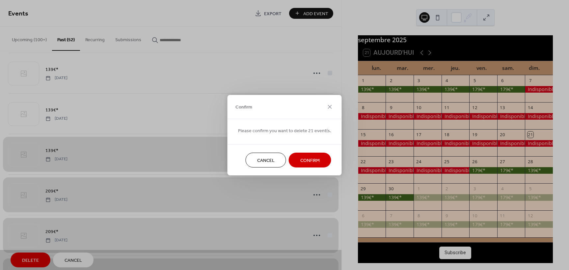
click at [309, 159] on span "Confirm" at bounding box center [309, 160] width 19 height 7
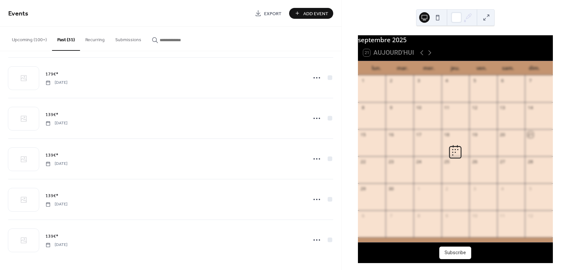
scroll to position [651, 0]
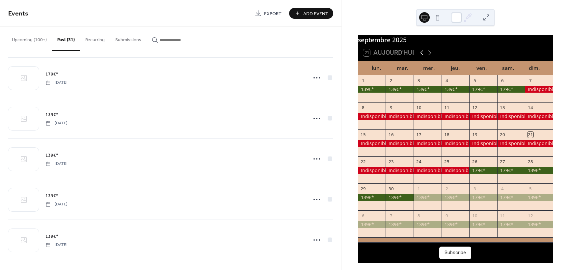
click at [421, 56] on icon at bounding box center [422, 53] width 8 height 8
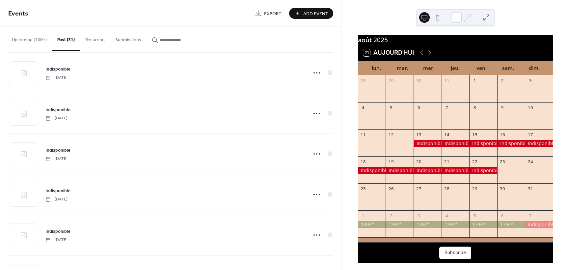
scroll to position [0, 0]
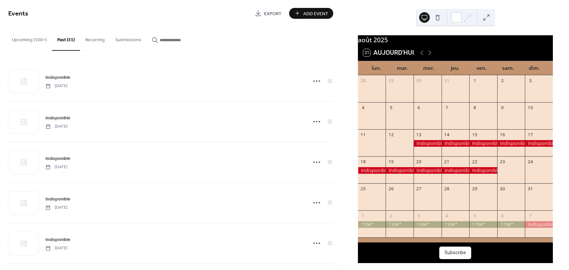
click at [35, 41] on button "Upcoming (100+)" at bounding box center [29, 38] width 45 height 23
click at [66, 38] on button "Past (31)" at bounding box center [66, 38] width 28 height 23
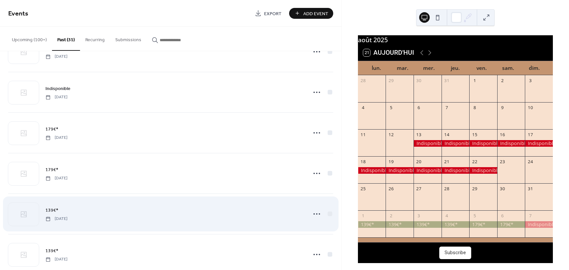
scroll to position [651, 0]
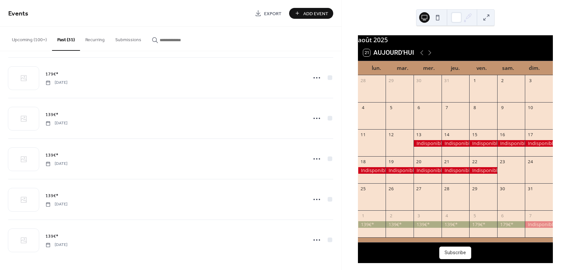
click at [422, 146] on div at bounding box center [427, 143] width 28 height 7
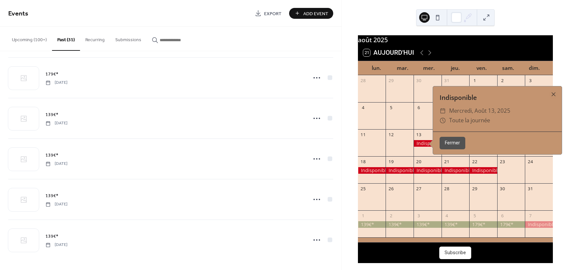
click at [422, 146] on div at bounding box center [427, 143] width 28 height 7
click at [451, 149] on button "Fermer" at bounding box center [452, 143] width 26 height 13
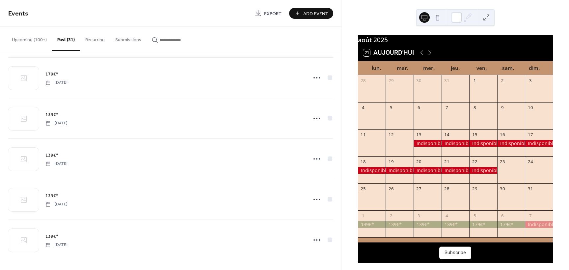
click at [432, 146] on div at bounding box center [427, 143] width 28 height 7
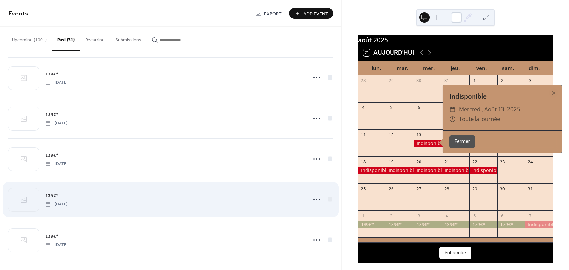
click at [200, 179] on div "139€* Tuesday, September 2, 2025" at bounding box center [170, 199] width 325 height 40
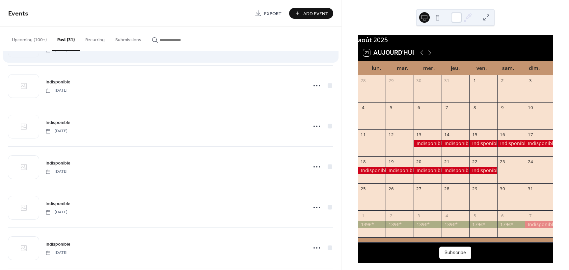
scroll to position [0, 0]
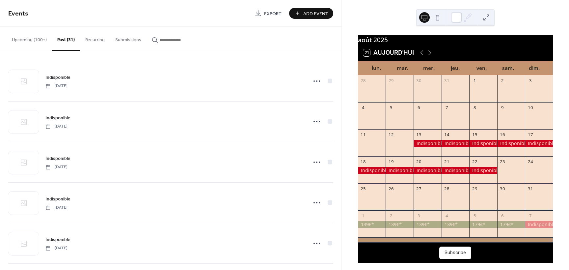
click at [29, 39] on button "Upcoming (100+)" at bounding box center [29, 38] width 45 height 23
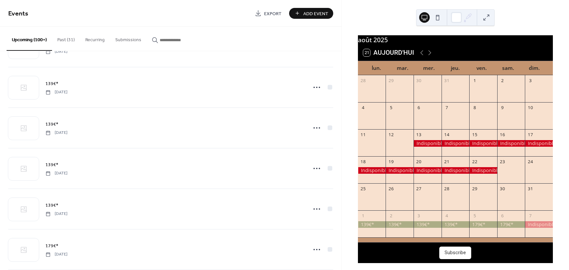
scroll to position [884, 0]
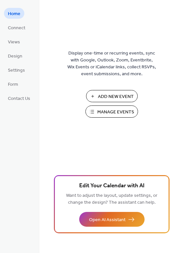
click at [109, 114] on span "Manage Events" at bounding box center [115, 112] width 37 height 7
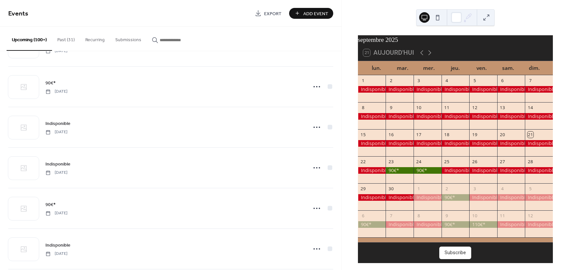
scroll to position [1180, 0]
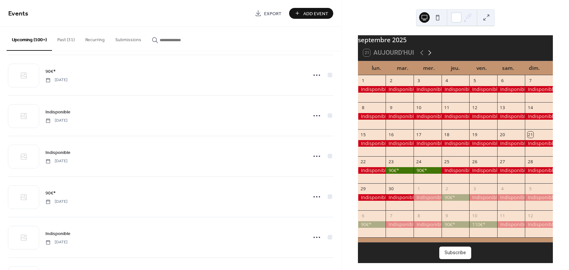
click at [429, 57] on icon at bounding box center [430, 53] width 8 height 8
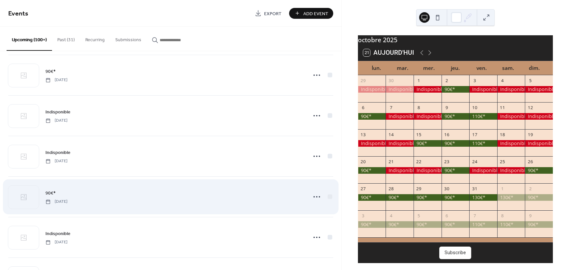
click at [51, 192] on span "90€*" at bounding box center [50, 193] width 10 height 7
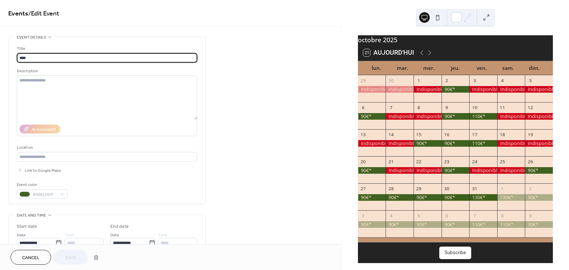
drag, startPoint x: 28, startPoint y: 58, endPoint x: -12, endPoint y: 55, distance: 39.9
click at [0, 55] on html "**********" at bounding box center [284, 135] width 569 height 270
type input "**********"
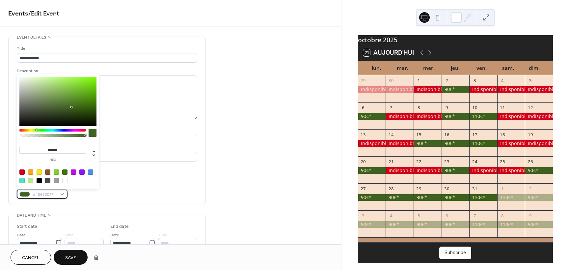
click at [63, 193] on div "#406220FF" at bounding box center [42, 194] width 51 height 10
click at [21, 172] on div at bounding box center [21, 171] width 5 height 5
type input "*******"
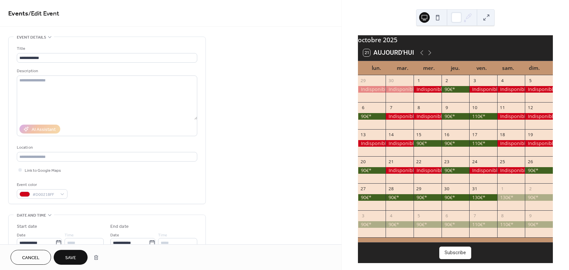
click at [75, 258] on span "Save" at bounding box center [70, 257] width 11 height 7
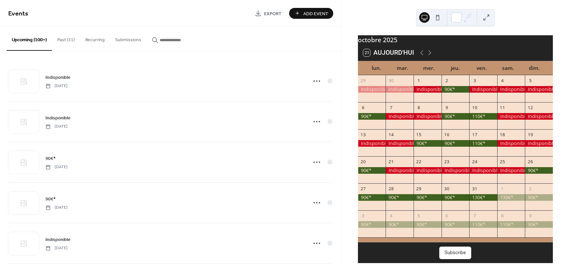
click at [66, 40] on button "Past (31)" at bounding box center [66, 38] width 28 height 23
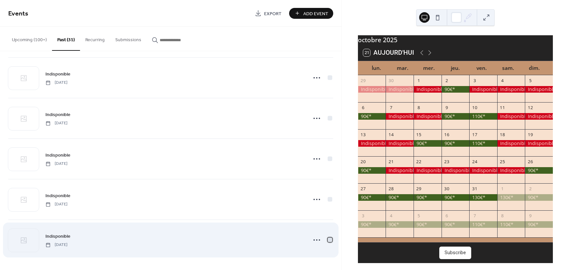
click at [329, 241] on div at bounding box center [330, 239] width 5 height 5
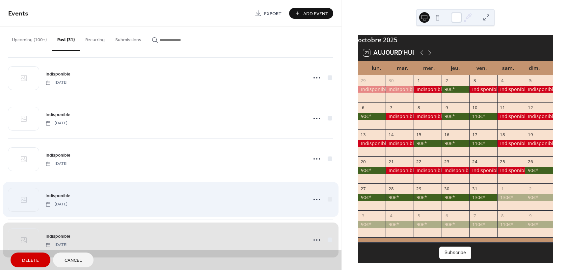
click at [328, 200] on div "Indisponible [DATE]" at bounding box center [170, 199] width 325 height 40
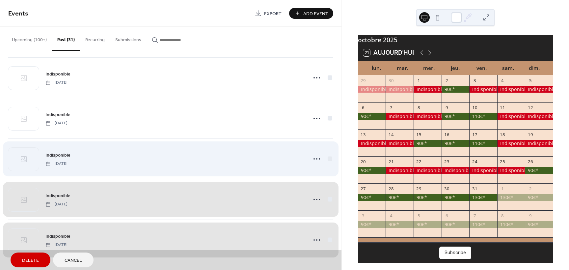
click at [328, 158] on div "Indisponible [DATE]" at bounding box center [170, 158] width 325 height 40
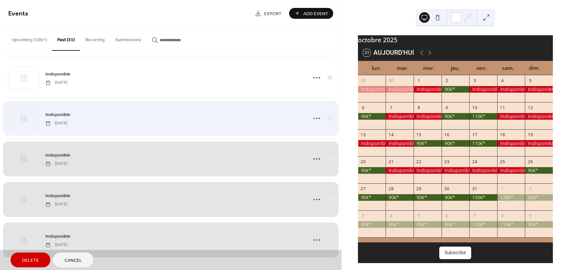
drag, startPoint x: 327, startPoint y: 118, endPoint x: 330, endPoint y: 98, distance: 19.6
click at [328, 118] on div "Indisponible [DATE]" at bounding box center [170, 118] width 325 height 40
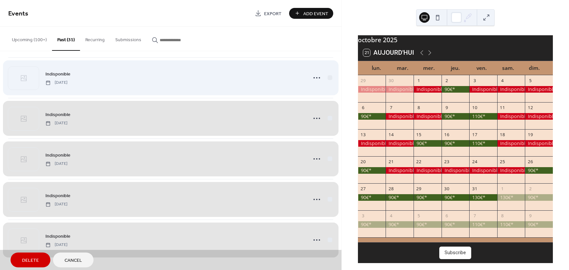
click at [328, 79] on div "Indisponible [DATE]" at bounding box center [170, 77] width 325 height 40
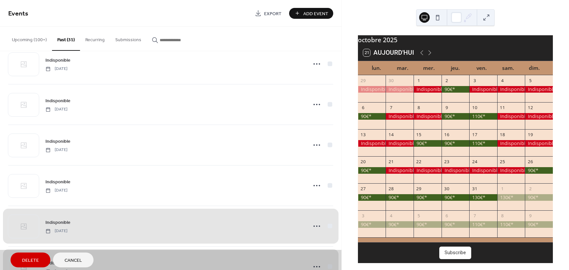
scroll to position [891, 0]
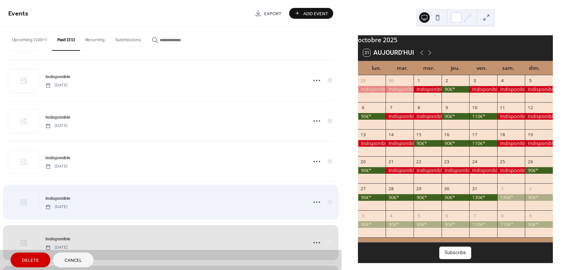
click at [328, 202] on div "Indisponible Monday, August 18, 2025" at bounding box center [170, 201] width 325 height 40
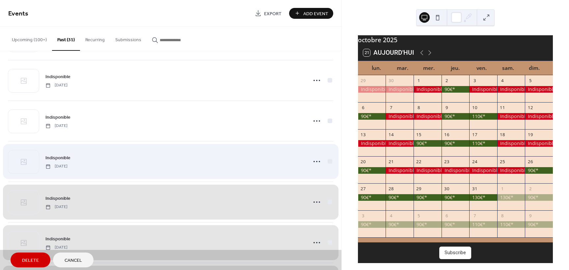
click at [329, 161] on div "Indisponible Tuesday, August 19, 2025" at bounding box center [170, 161] width 325 height 40
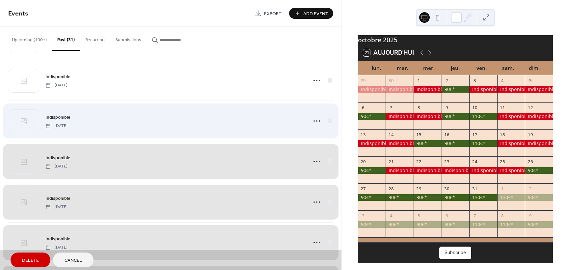
click at [326, 122] on div "Indisponible Wednesday, August 20, 2025" at bounding box center [170, 120] width 325 height 40
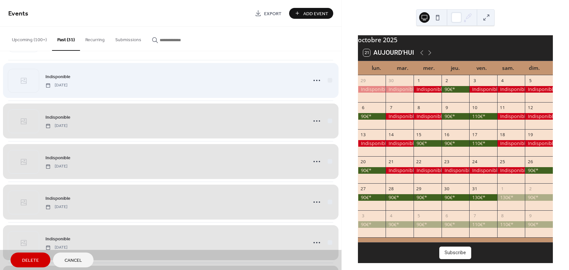
drag, startPoint x: 328, startPoint y: 82, endPoint x: 325, endPoint y: 92, distance: 10.2
click at [328, 82] on div "Indisponible Thursday, August 21, 2025" at bounding box center [170, 80] width 325 height 40
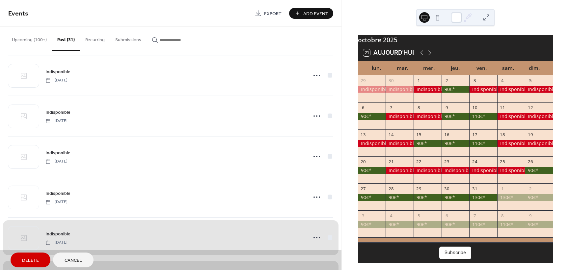
scroll to position [727, 0]
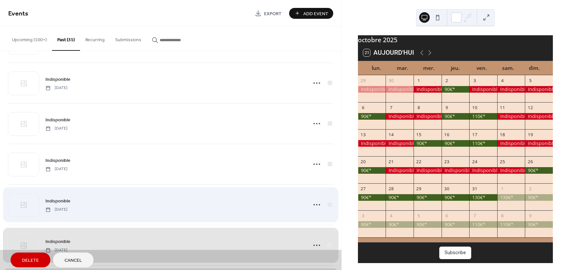
click at [329, 204] on div "Indisponible Friday, August 22, 2025" at bounding box center [170, 204] width 325 height 40
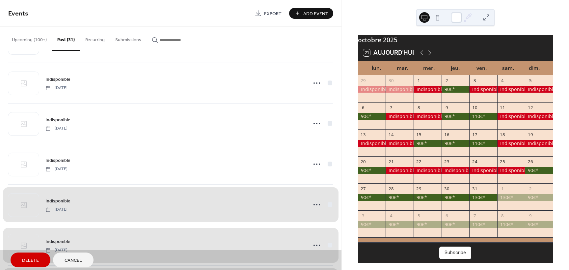
click at [31, 257] on span "Delete" at bounding box center [30, 260] width 17 height 7
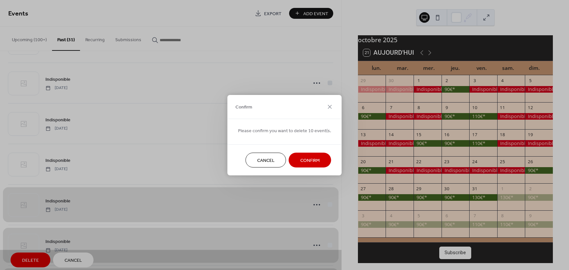
click at [310, 160] on span "Confirm" at bounding box center [309, 160] width 19 height 7
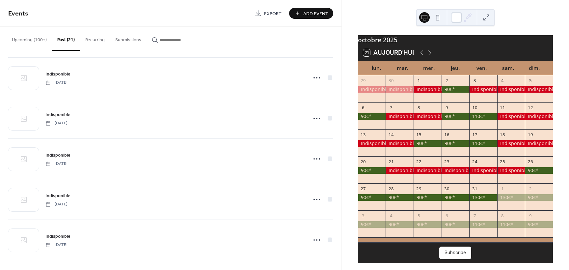
scroll to position [651, 0]
click at [420, 55] on icon at bounding box center [421, 52] width 3 height 5
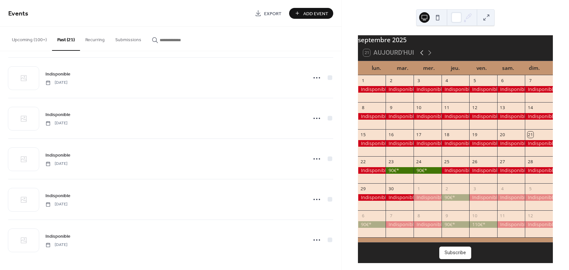
click at [420, 55] on icon at bounding box center [421, 52] width 3 height 5
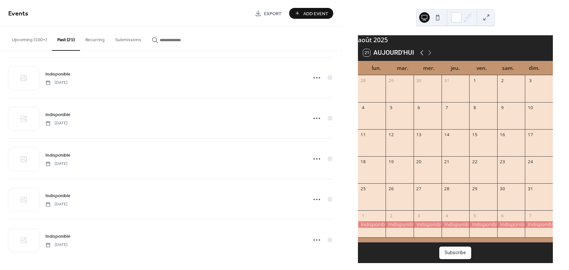
click at [420, 57] on icon at bounding box center [422, 53] width 8 height 8
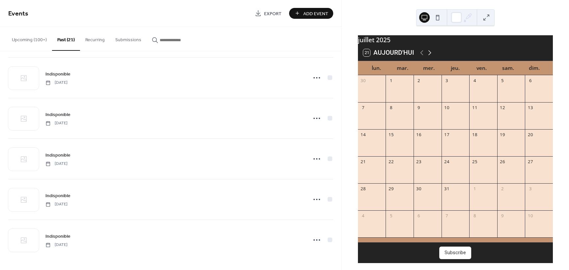
click at [428, 57] on icon at bounding box center [430, 53] width 8 height 8
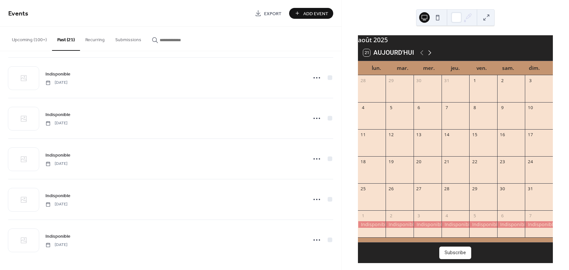
click at [428, 57] on icon at bounding box center [430, 53] width 8 height 8
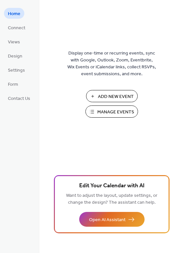
click at [115, 114] on span "Manage Events" at bounding box center [115, 112] width 37 height 7
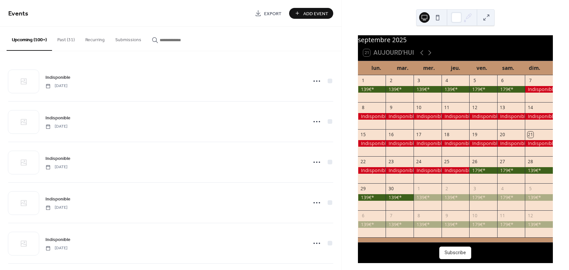
click at [64, 39] on button "Past (31)" at bounding box center [66, 38] width 28 height 23
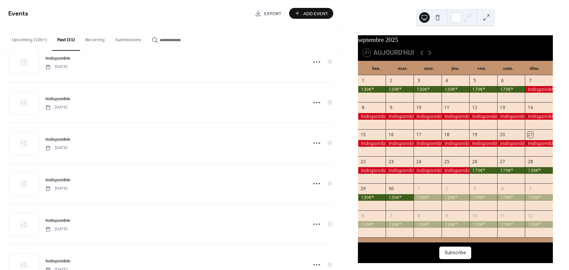
scroll to position [1056, 0]
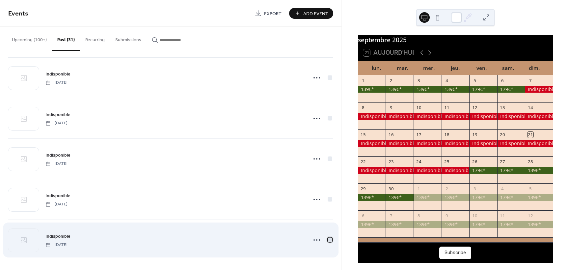
click at [330, 239] on div at bounding box center [330, 239] width 5 height 5
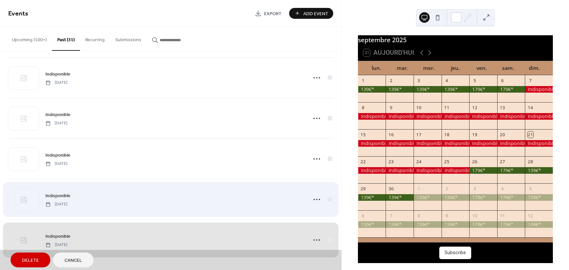
click at [327, 199] on div "Indisponible [DATE]" at bounding box center [170, 199] width 325 height 40
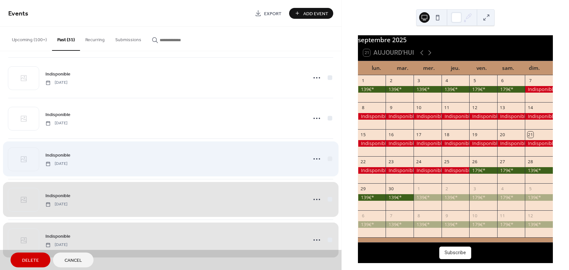
click at [328, 159] on div "Indisponible [DATE]" at bounding box center [170, 158] width 325 height 40
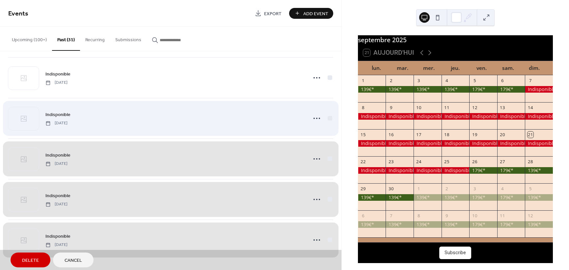
click at [326, 119] on div "Indisponible [DATE]" at bounding box center [170, 118] width 325 height 40
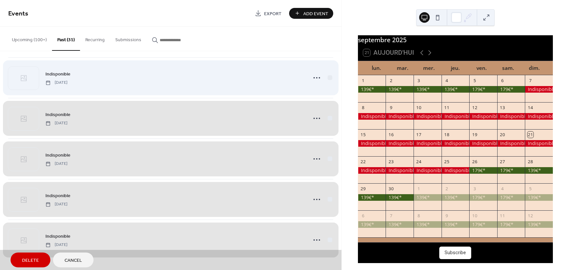
click at [326, 77] on div "Indisponible [DATE]" at bounding box center [170, 77] width 325 height 40
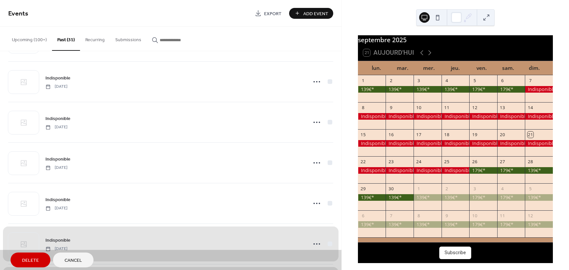
scroll to position [891, 0]
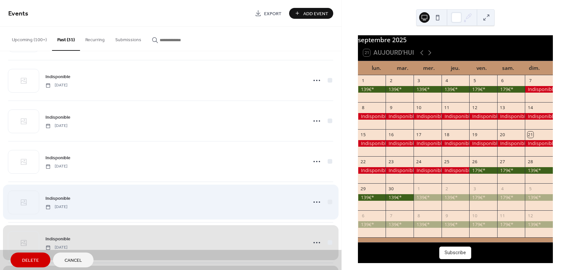
click at [326, 200] on div "Indisponible [DATE]" at bounding box center [170, 201] width 325 height 40
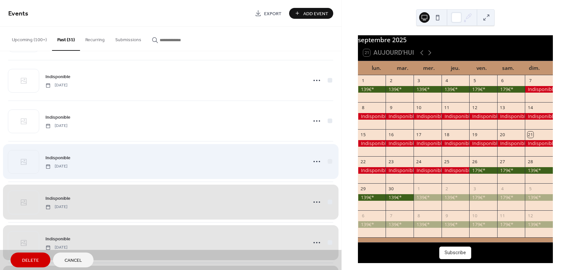
click at [326, 160] on div "Indisponible [DATE]" at bounding box center [170, 161] width 325 height 40
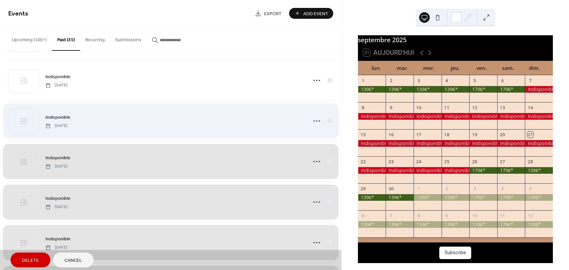
click at [326, 120] on div "Indisponible [DATE]" at bounding box center [170, 120] width 325 height 40
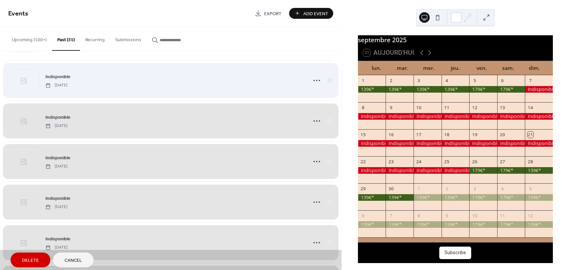
click at [328, 81] on div "Indisponible [DATE]" at bounding box center [170, 80] width 325 height 40
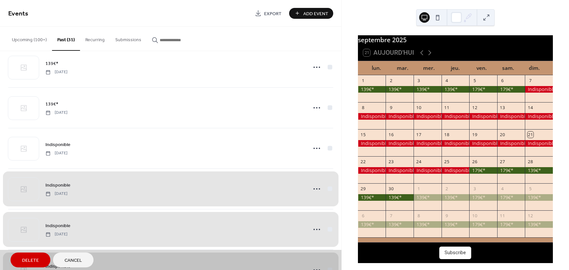
scroll to position [760, 0]
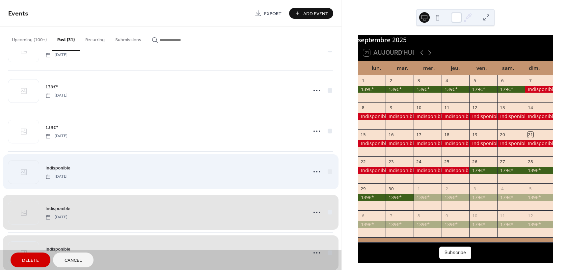
click at [326, 170] on div "Indisponible [DATE]" at bounding box center [170, 171] width 325 height 40
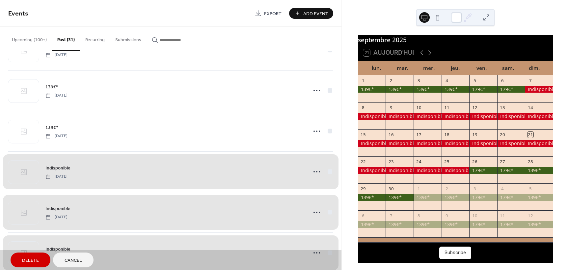
click at [31, 263] on span "Delete" at bounding box center [30, 260] width 17 height 7
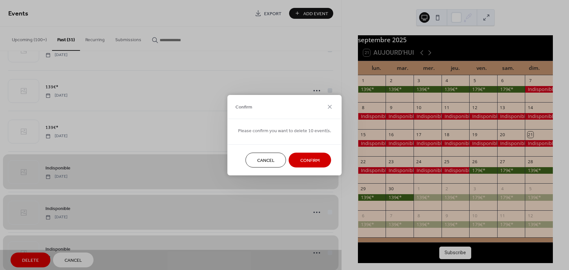
click at [306, 161] on span "Confirm" at bounding box center [309, 160] width 19 height 7
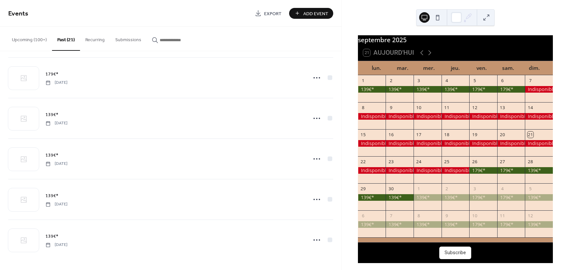
scroll to position [651, 0]
